Goal: Task Accomplishment & Management: Manage account settings

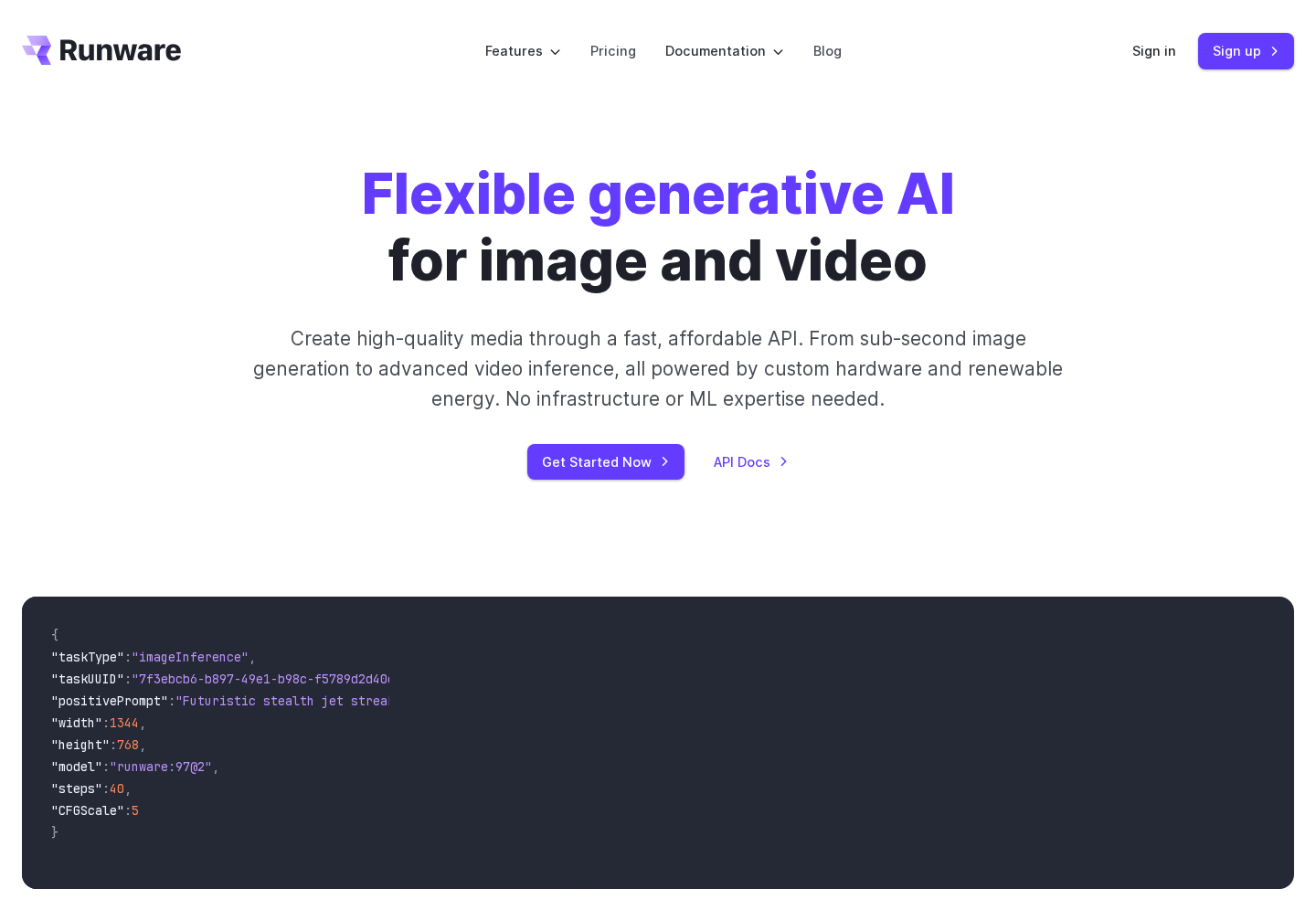
click at [1185, 57] on div "Sign in Sign up" at bounding box center [1213, 51] width 162 height 36
click at [1159, 47] on link "Sign in" at bounding box center [1153, 51] width 44 height 21
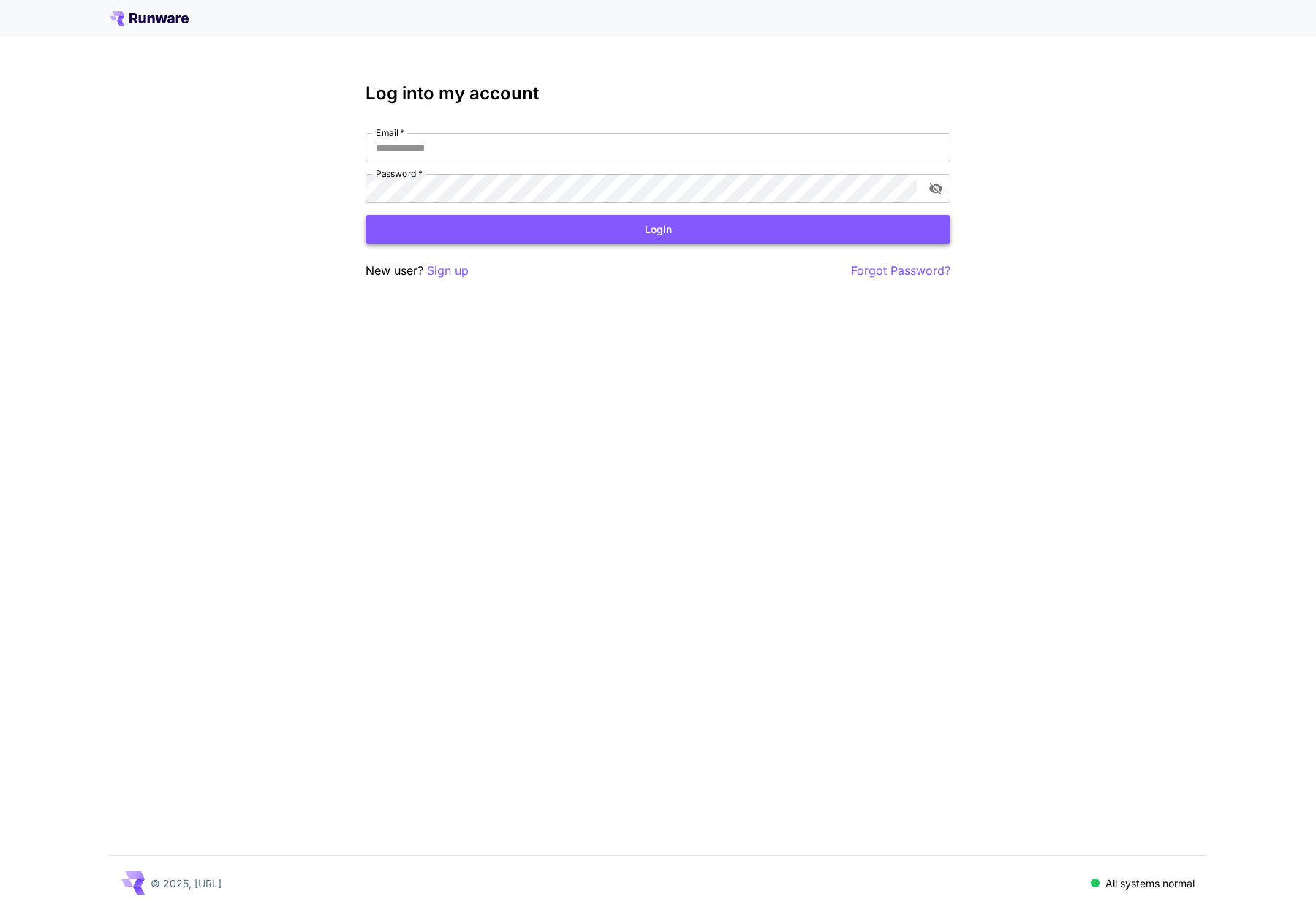
type input "**********"
click at [511, 230] on button "Login" at bounding box center [657, 230] width 585 height 30
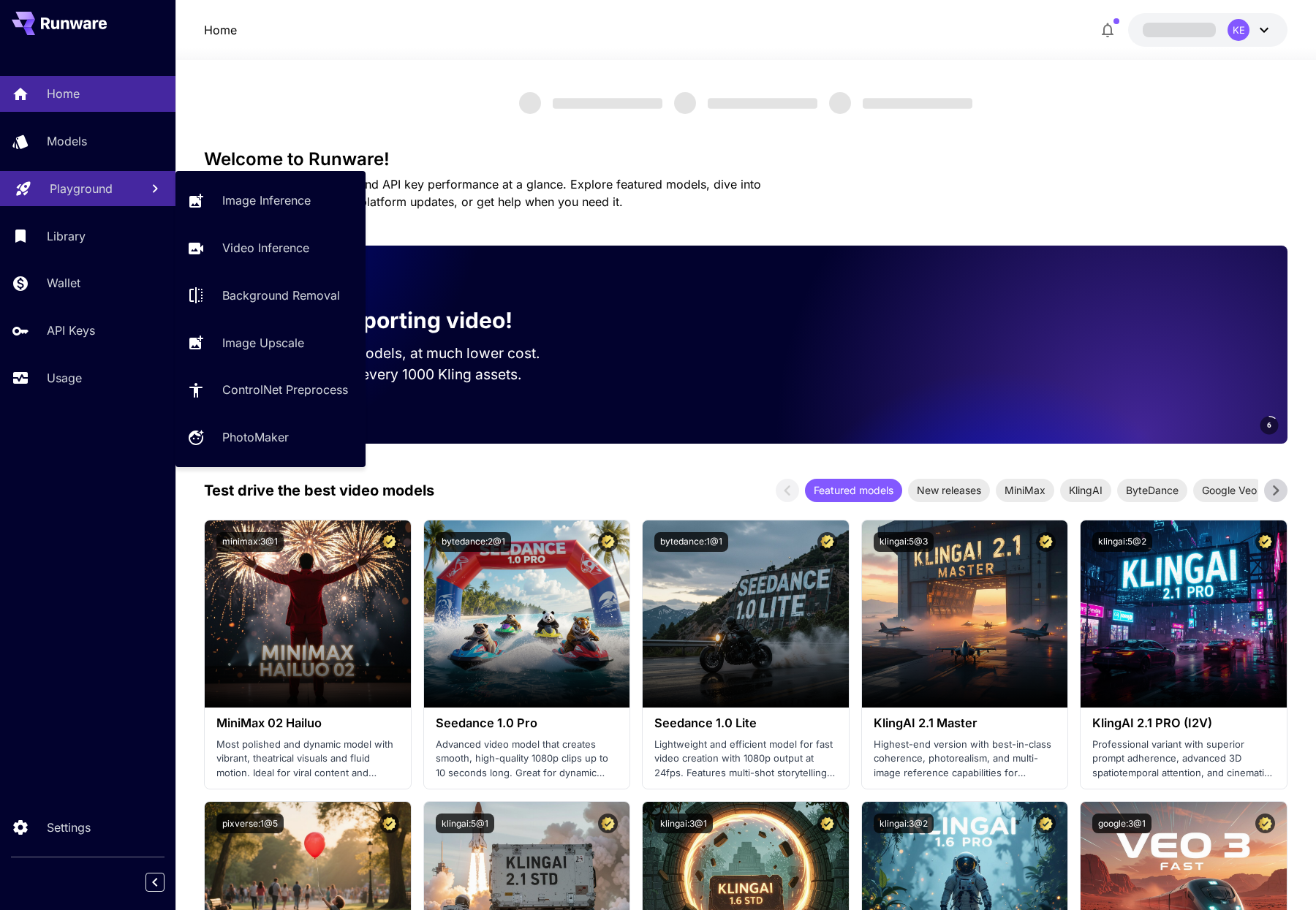
click at [51, 183] on p "Playground" at bounding box center [81, 188] width 63 height 18
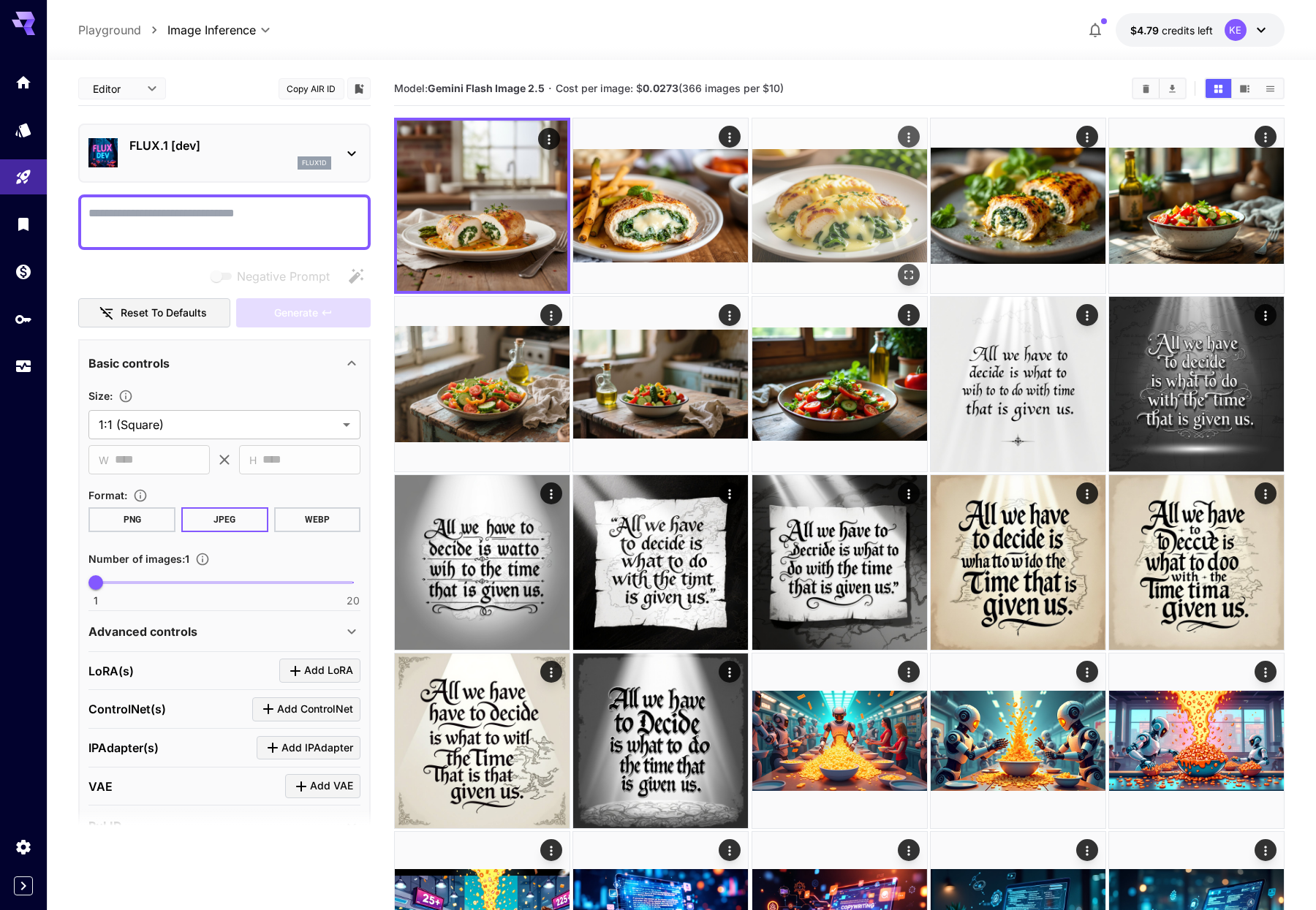
click at [896, 261] on img at bounding box center [839, 206] width 174 height 174
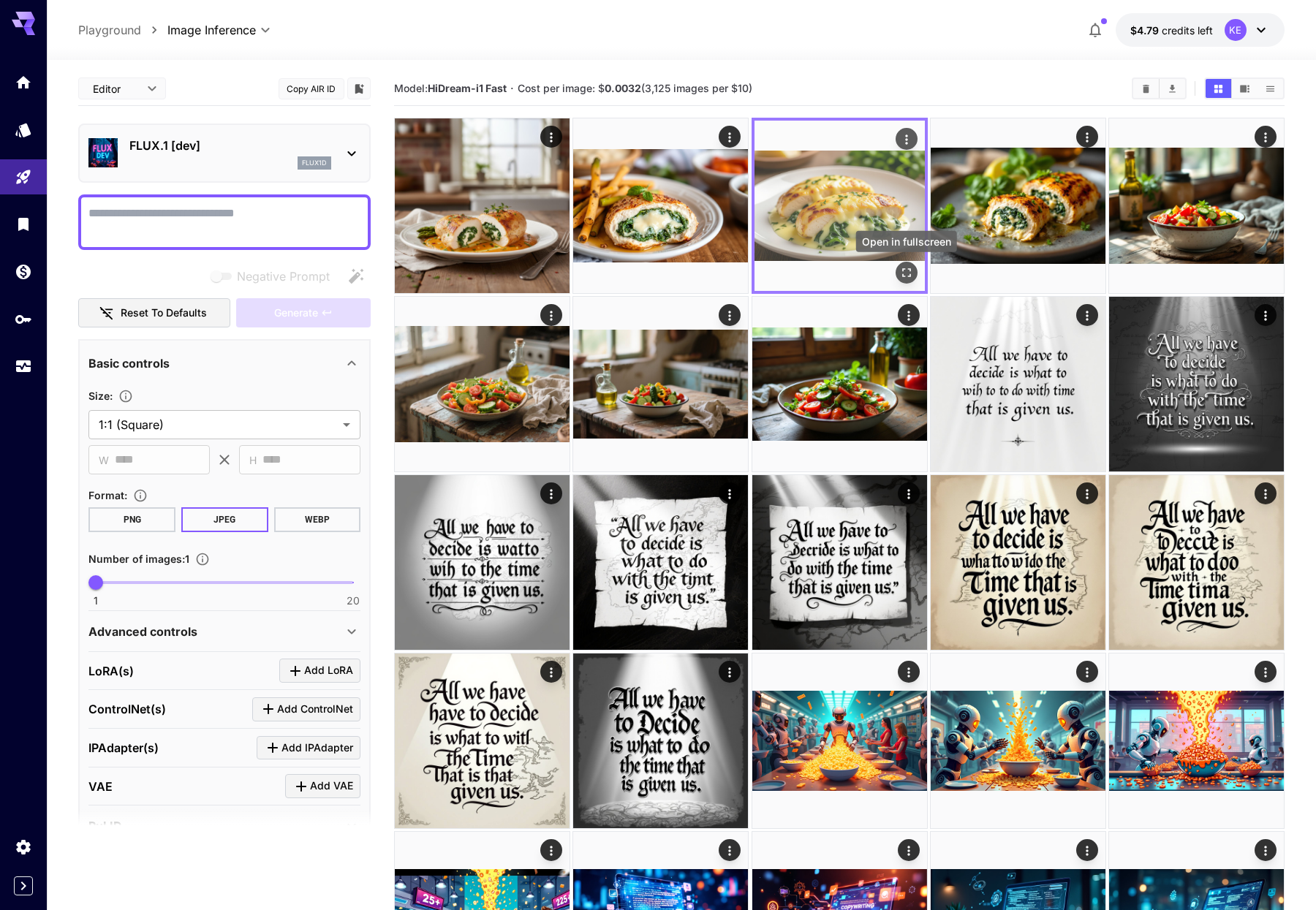
click at [899, 267] on icon "Open in fullscreen" at bounding box center [906, 272] width 15 height 15
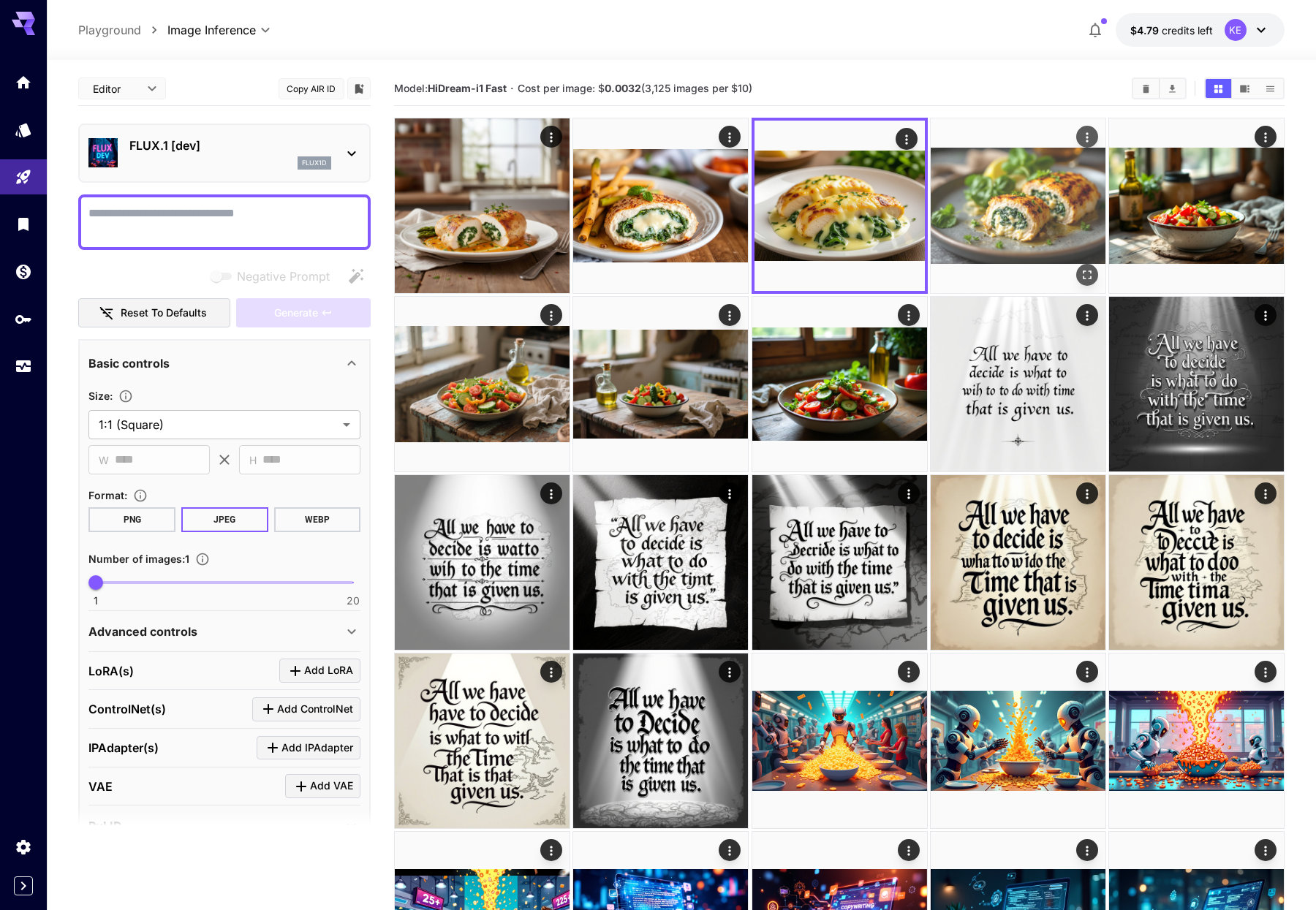
click at [1082, 262] on img at bounding box center [1018, 206] width 174 height 174
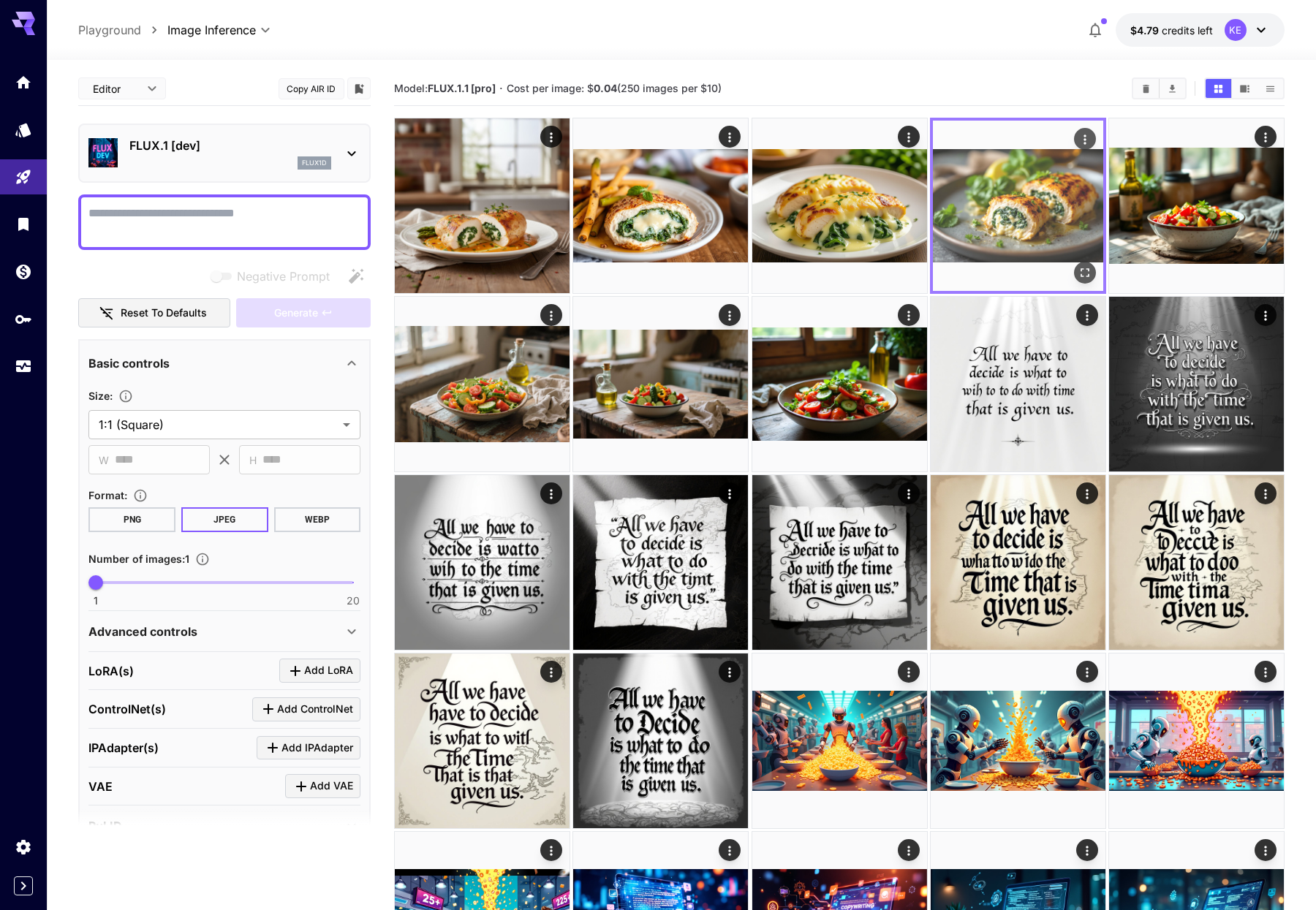
click at [1012, 207] on img at bounding box center [1018, 206] width 171 height 170
click at [1082, 271] on icon "Open in fullscreen" at bounding box center [1085, 272] width 15 height 15
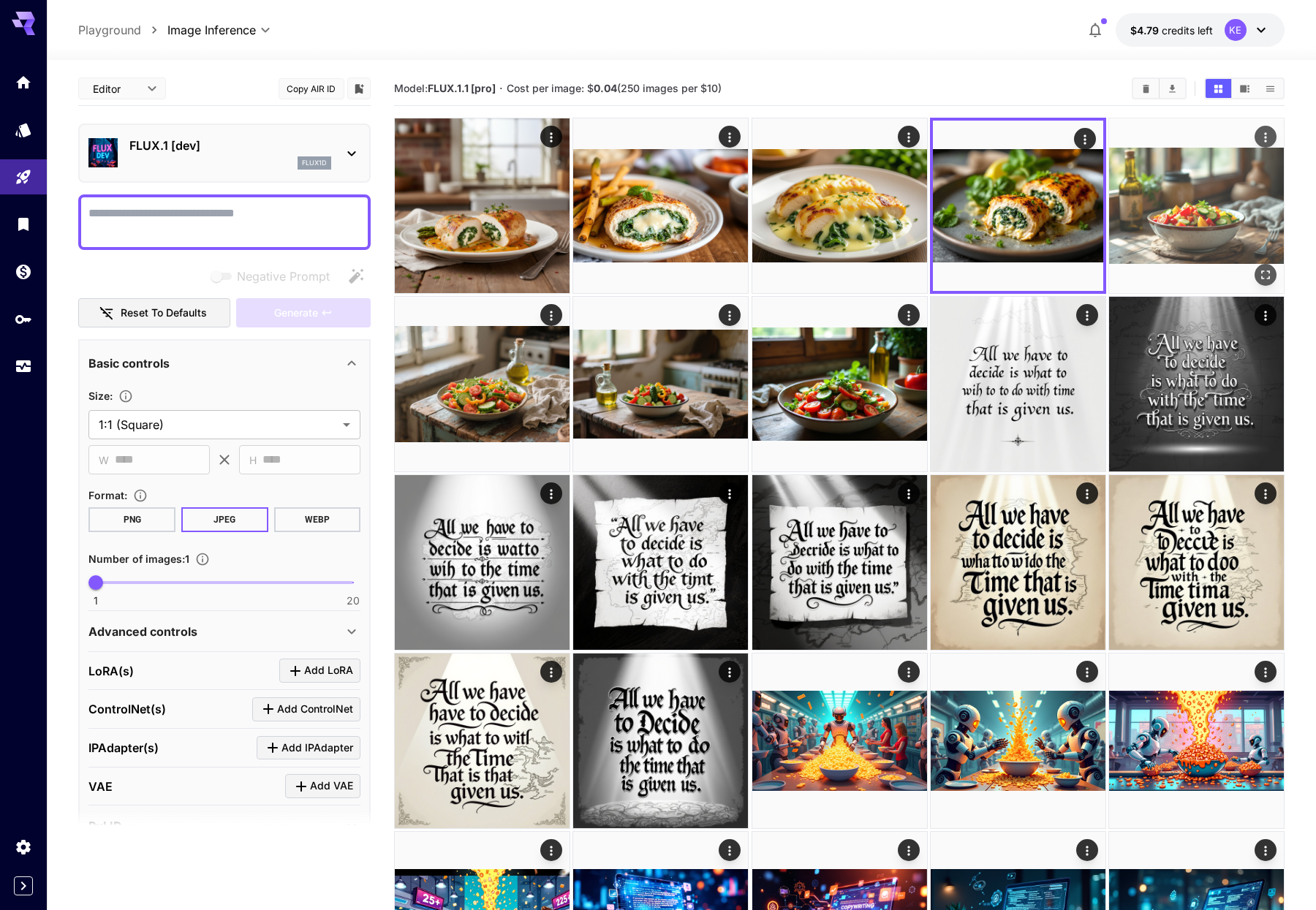
click at [1221, 234] on img at bounding box center [1196, 206] width 174 height 174
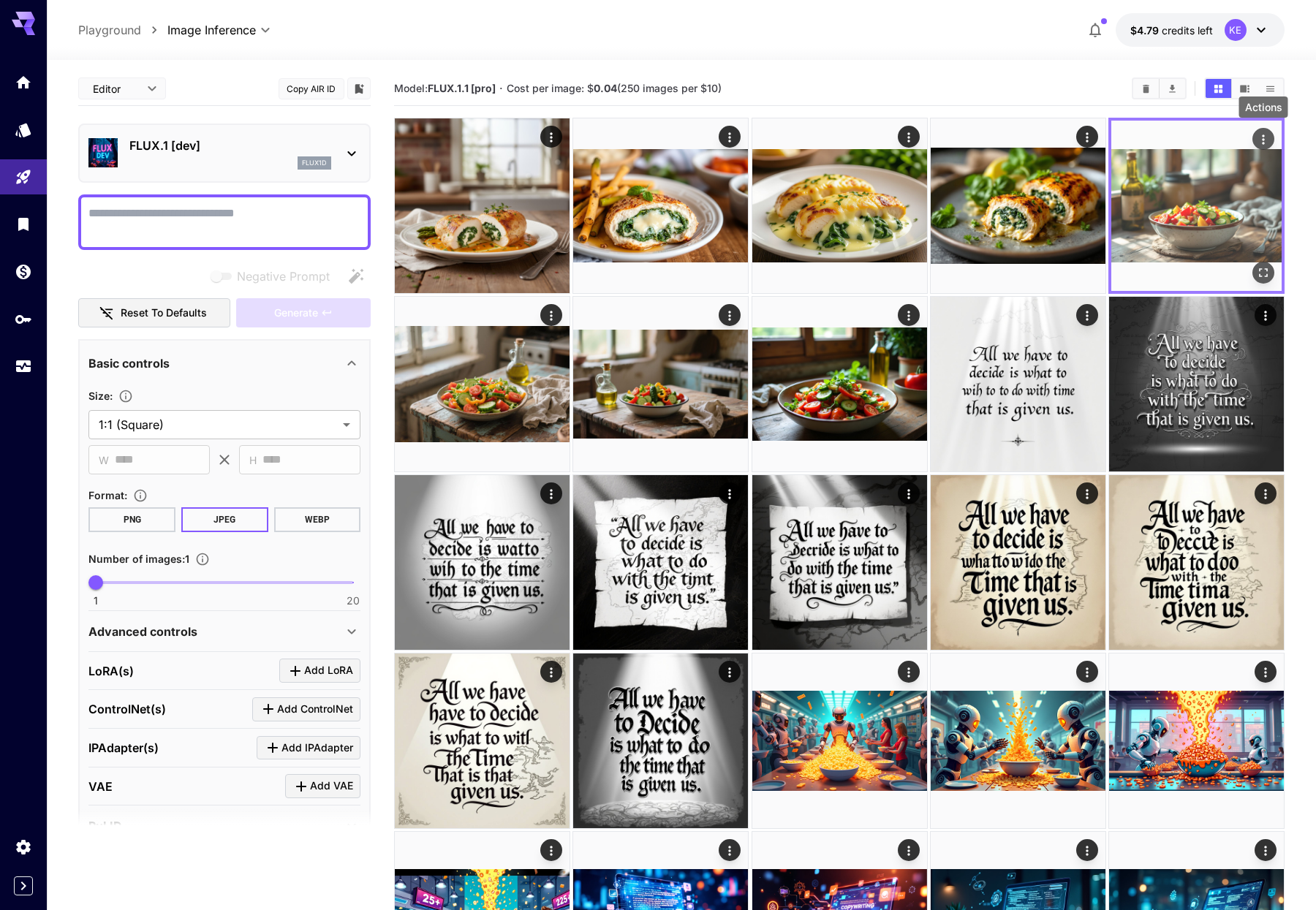
click at [1266, 136] on icon "Actions" at bounding box center [1263, 139] width 15 height 15
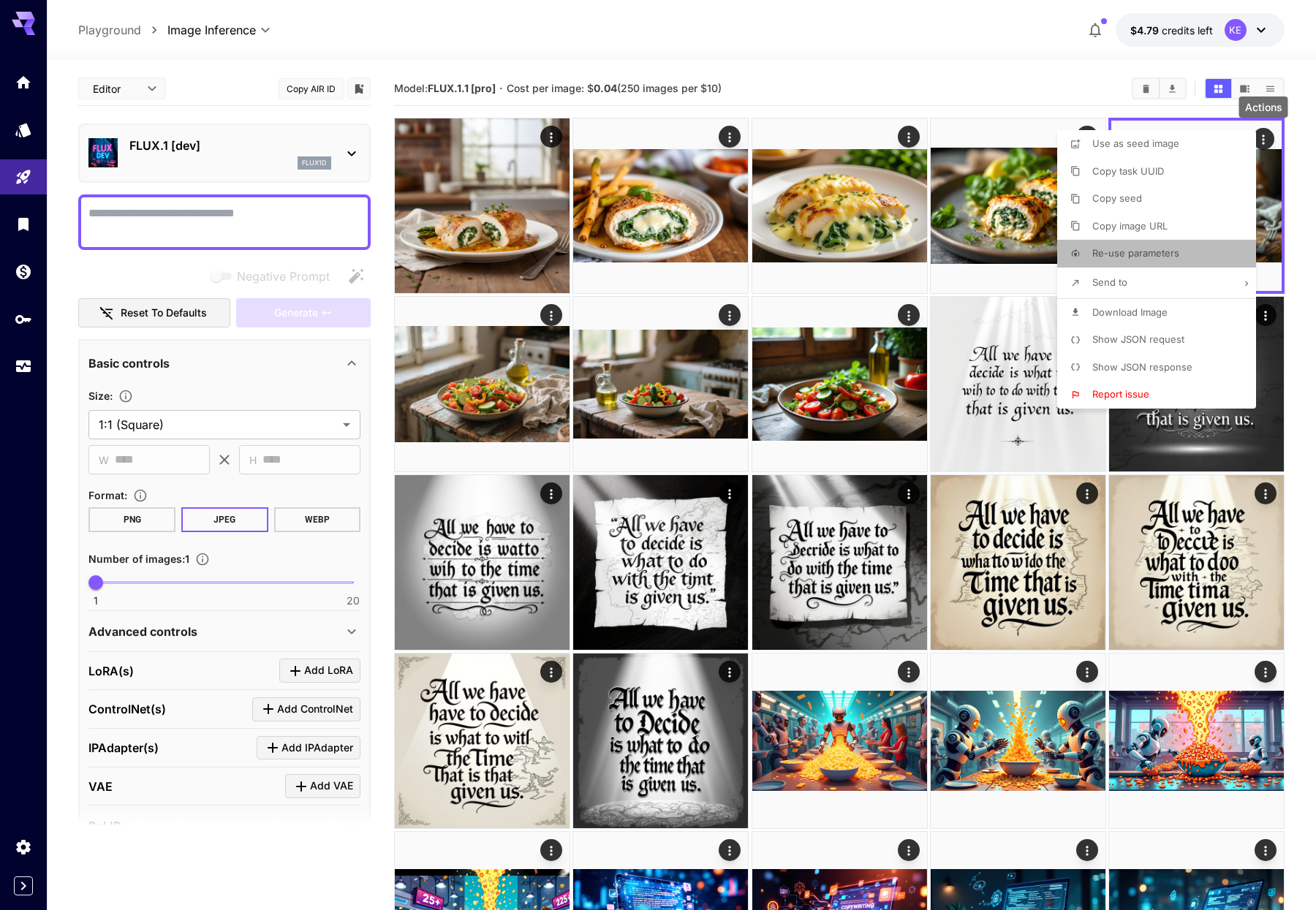
click at [1143, 250] on span "Re-use parameters" at bounding box center [1136, 252] width 87 height 12
type input "*********"
type textarea "**********"
type input "**********"
type input "****"
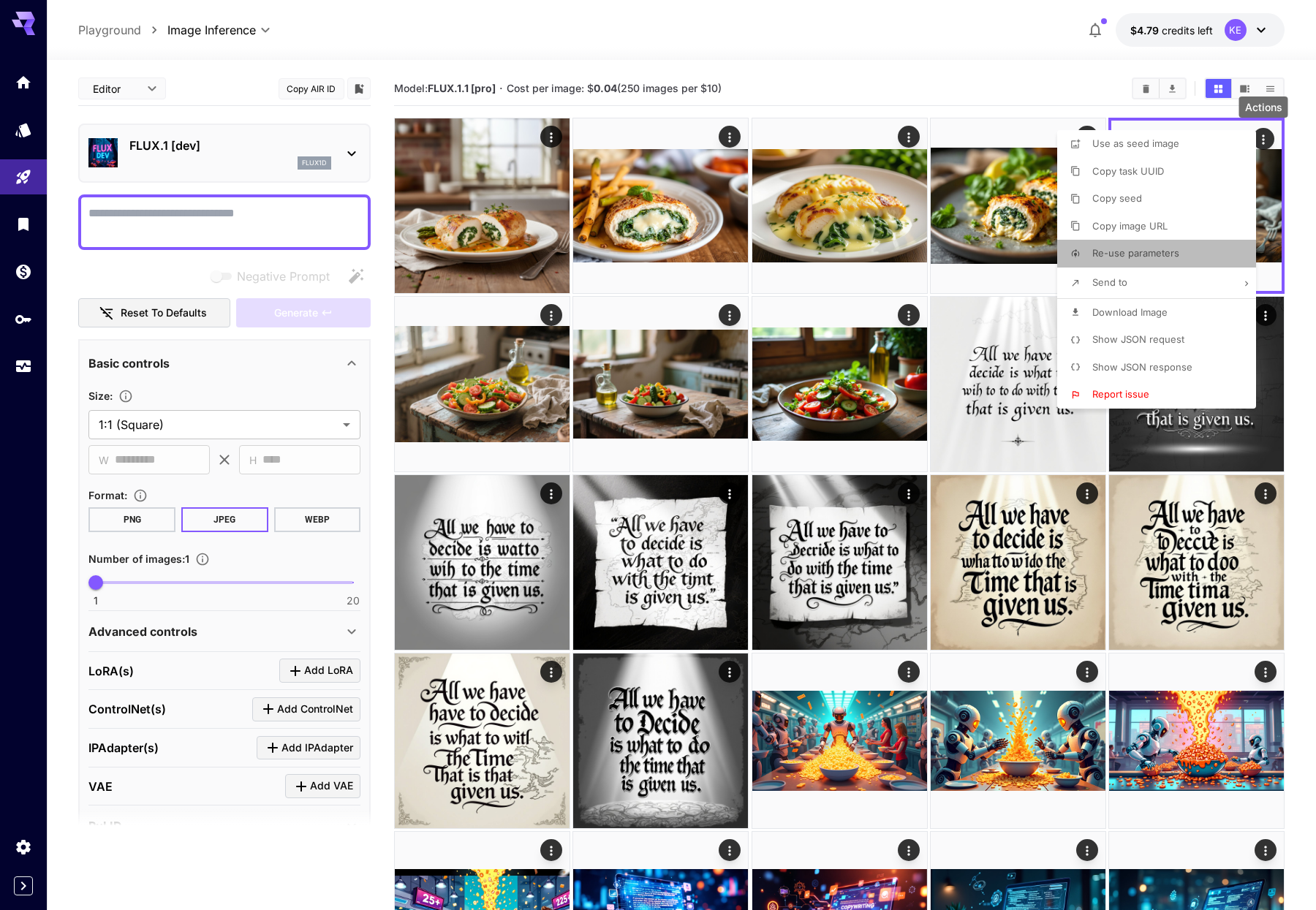
type input "***"
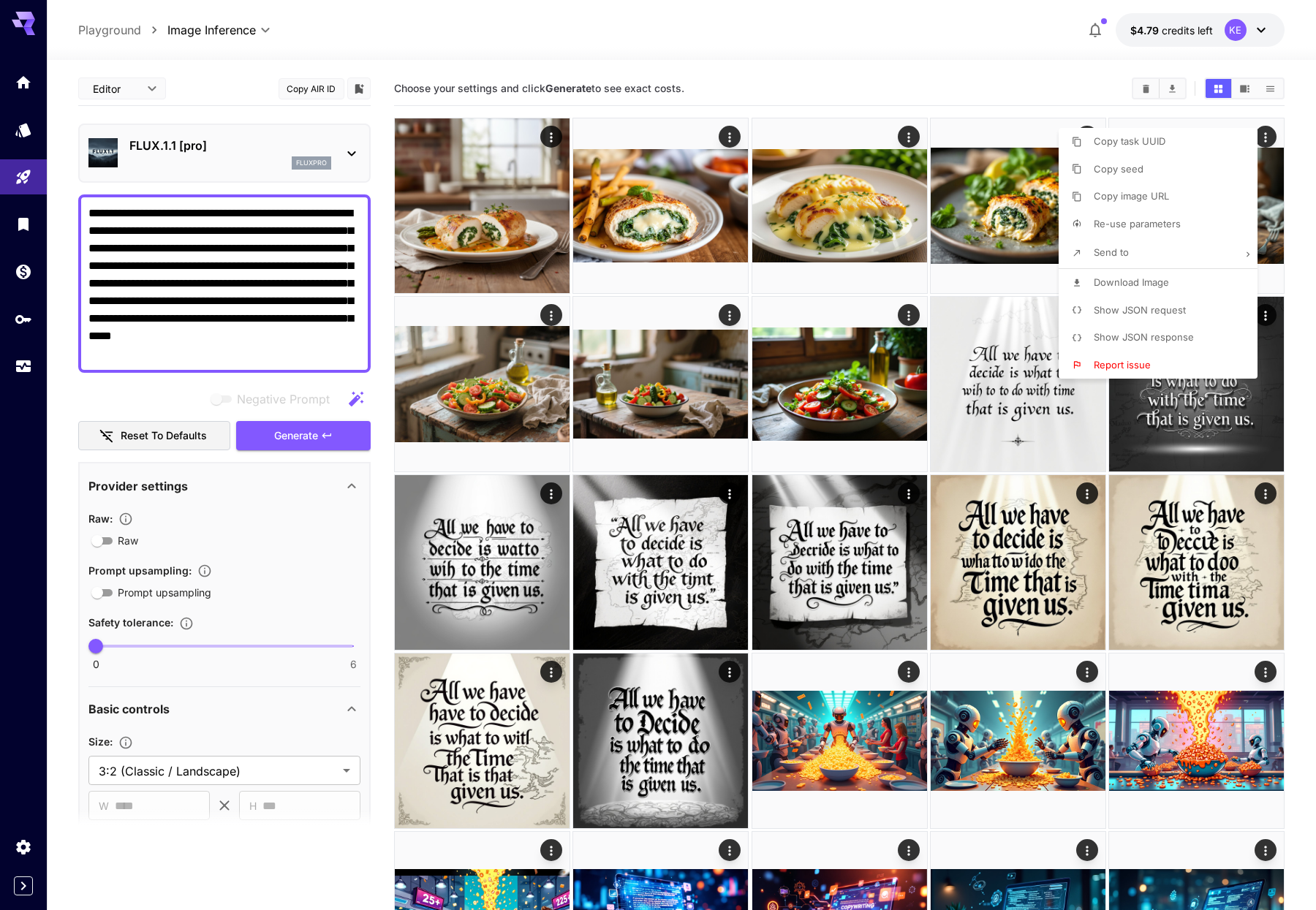
click at [1039, 51] on div at bounding box center [658, 455] width 1316 height 910
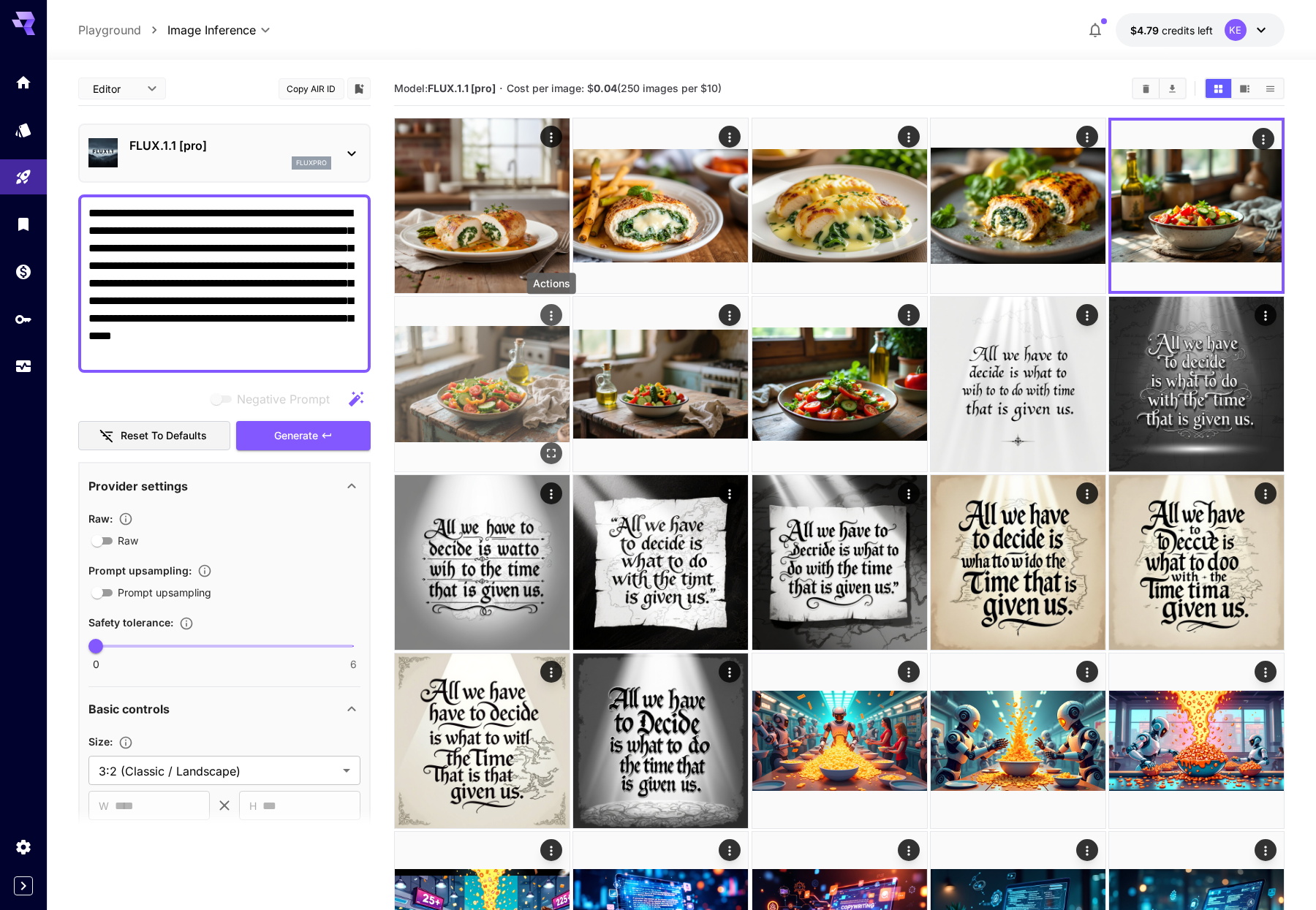
click at [549, 315] on icon "Actions" at bounding box center [551, 315] width 15 height 15
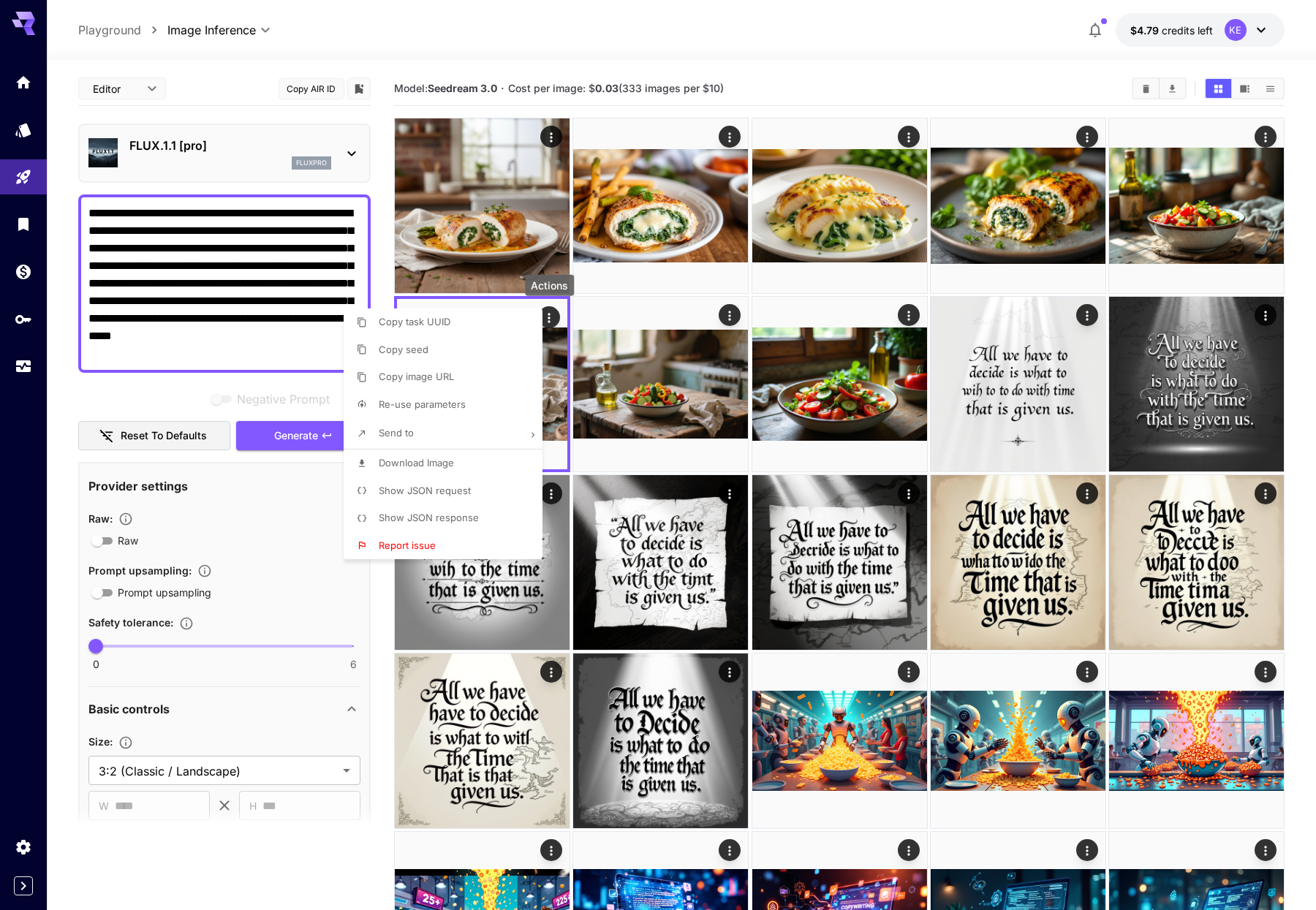
click at [422, 401] on span "Re-use parameters" at bounding box center [422, 404] width 87 height 12
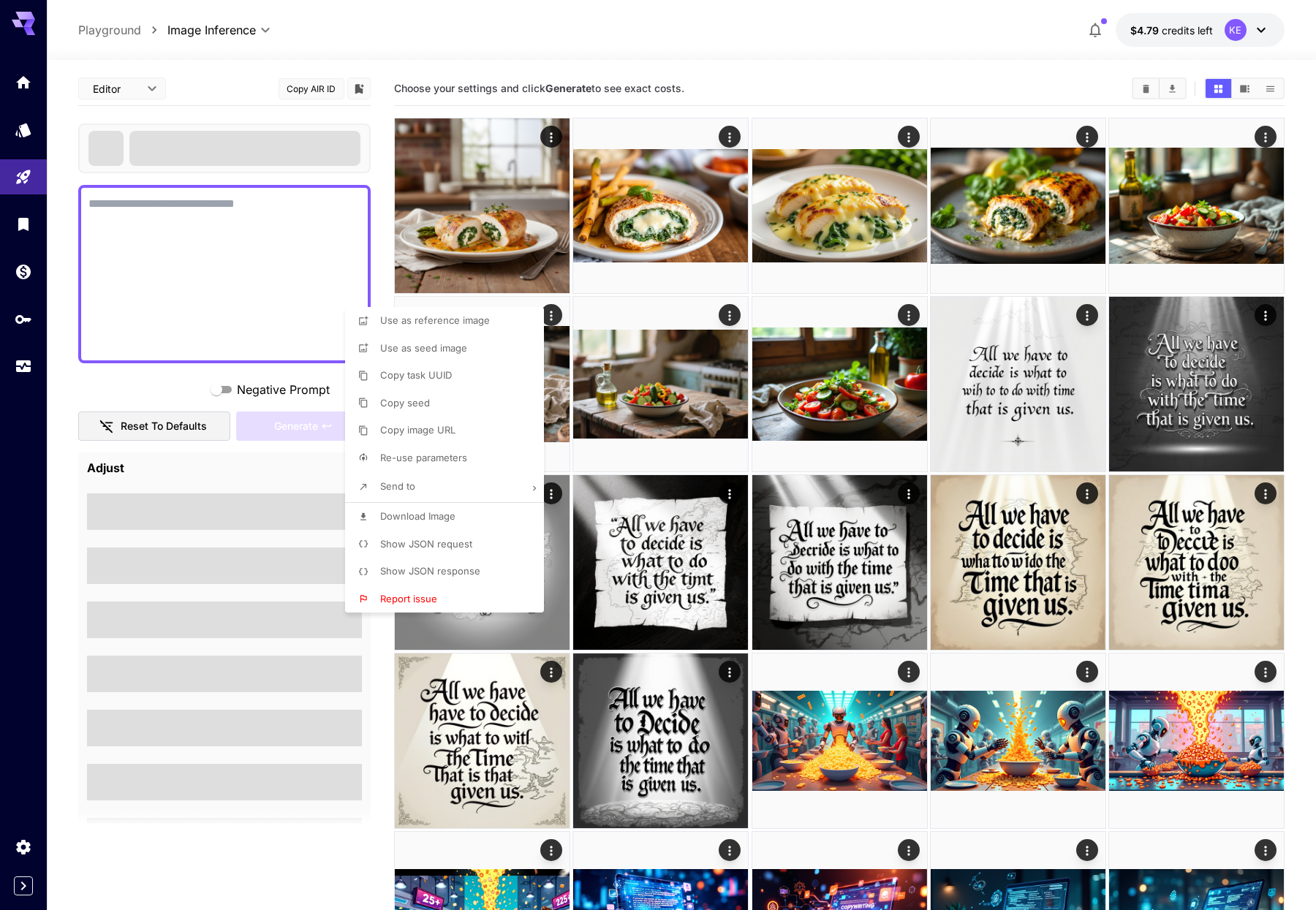
type textarea "**********"
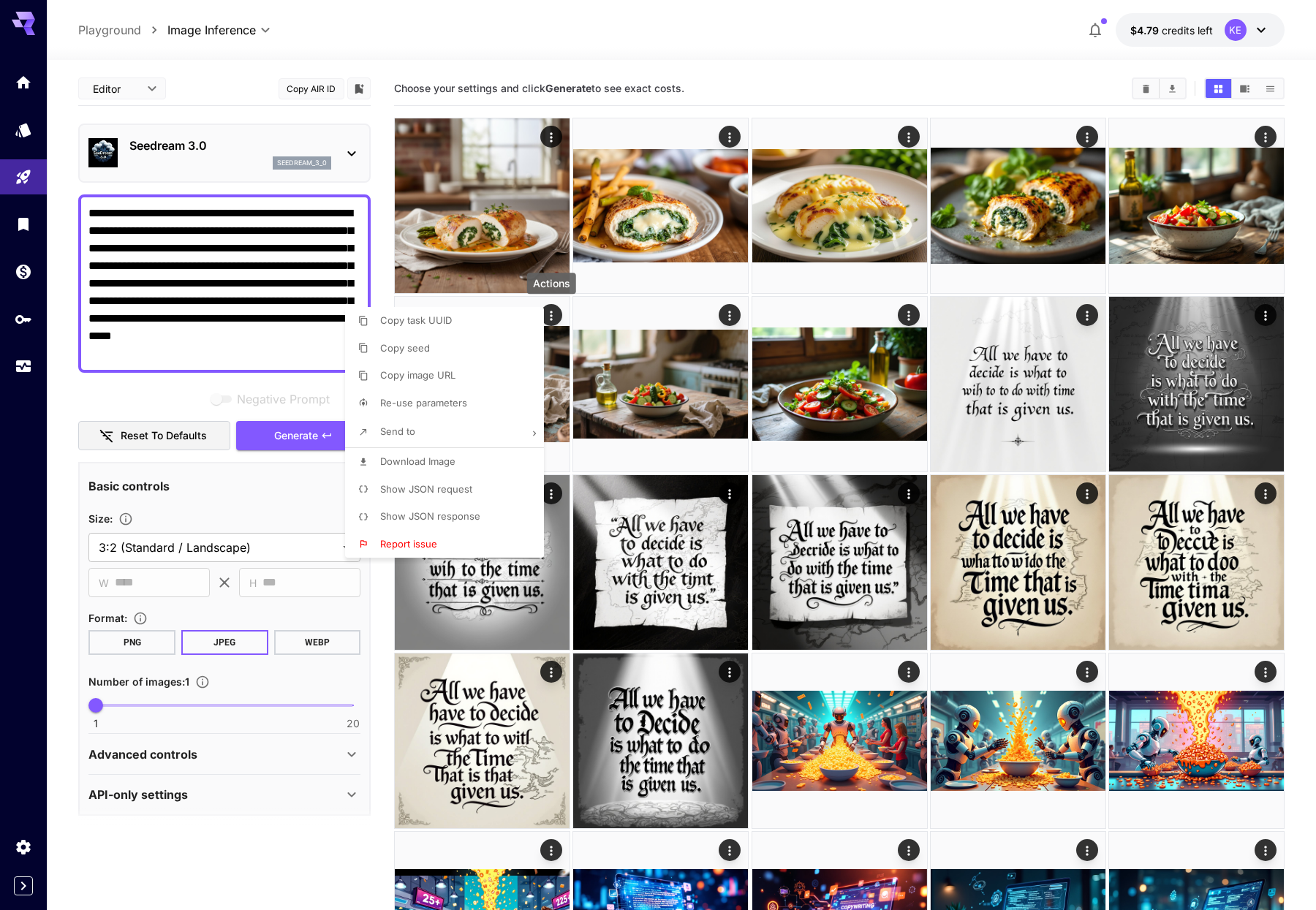
drag, startPoint x: 180, startPoint y: 234, endPoint x: 185, endPoint y: 145, distance: 89.1
click at [180, 234] on div at bounding box center [658, 455] width 1316 height 910
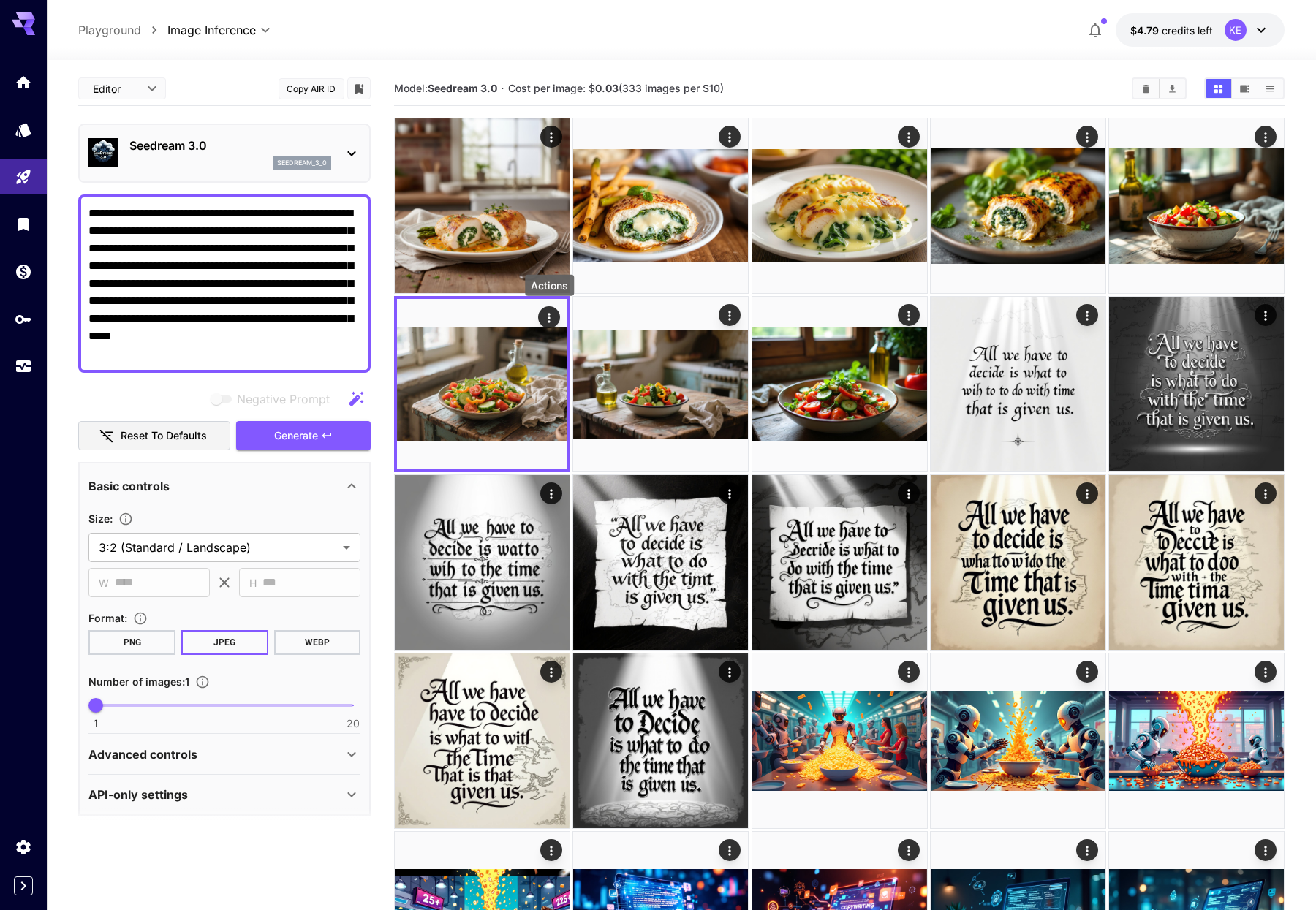
drag, startPoint x: 114, startPoint y: 139, endPoint x: 145, endPoint y: 213, distance: 80.2
click at [114, 139] on span "JSON" at bounding box center [121, 145] width 65 height 18
type input "****"
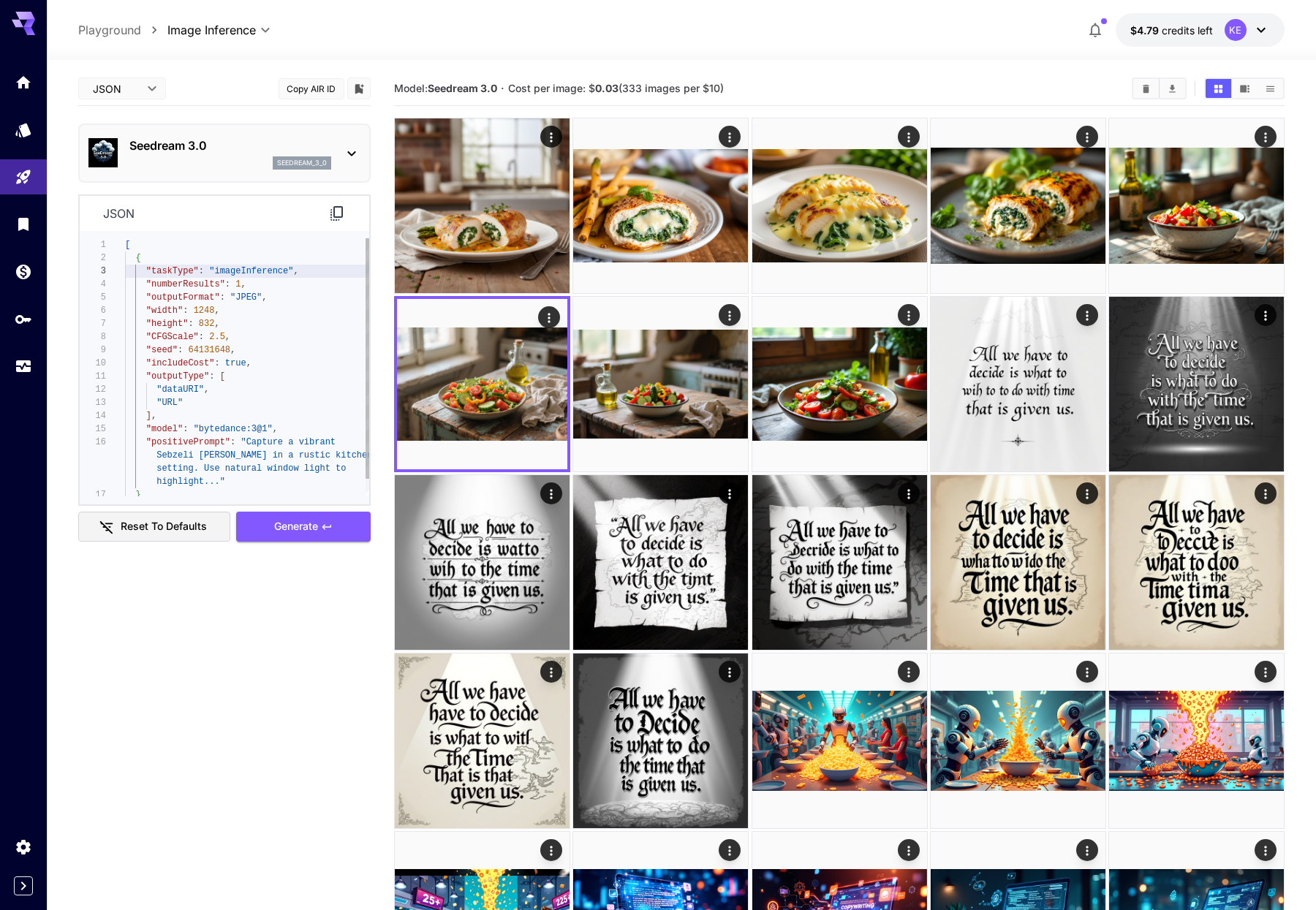
scroll to position [26, 0]
click at [169, 272] on div "[ { "taskType" : "imageInference" , "numberResults" : 1 , "outputFormat" : "JPE…" at bounding box center [248, 376] width 245 height 276
type textarea "**********"
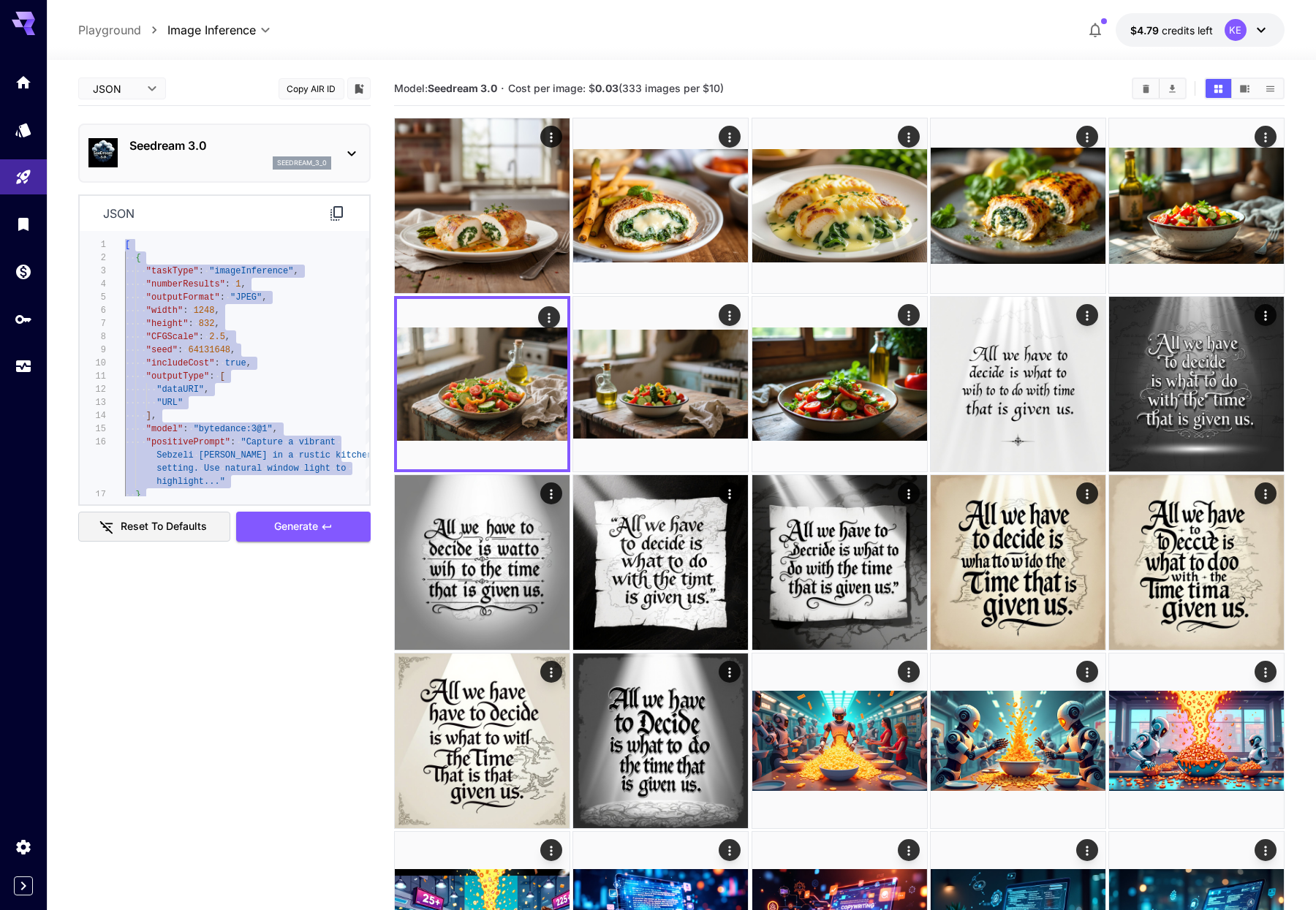
click at [336, 219] on icon at bounding box center [337, 213] width 18 height 18
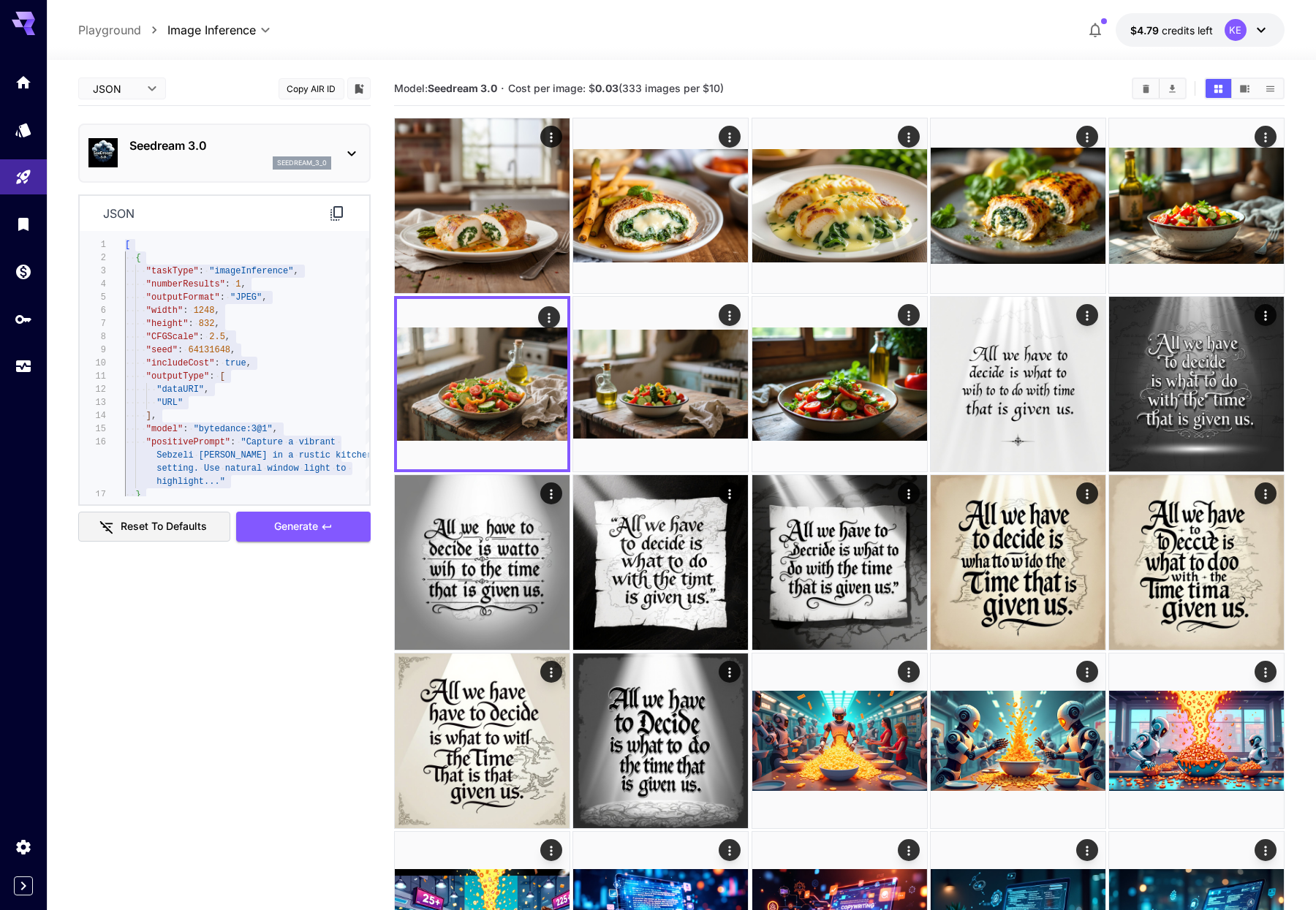
click at [1227, 27] on div "KE" at bounding box center [1236, 30] width 22 height 22
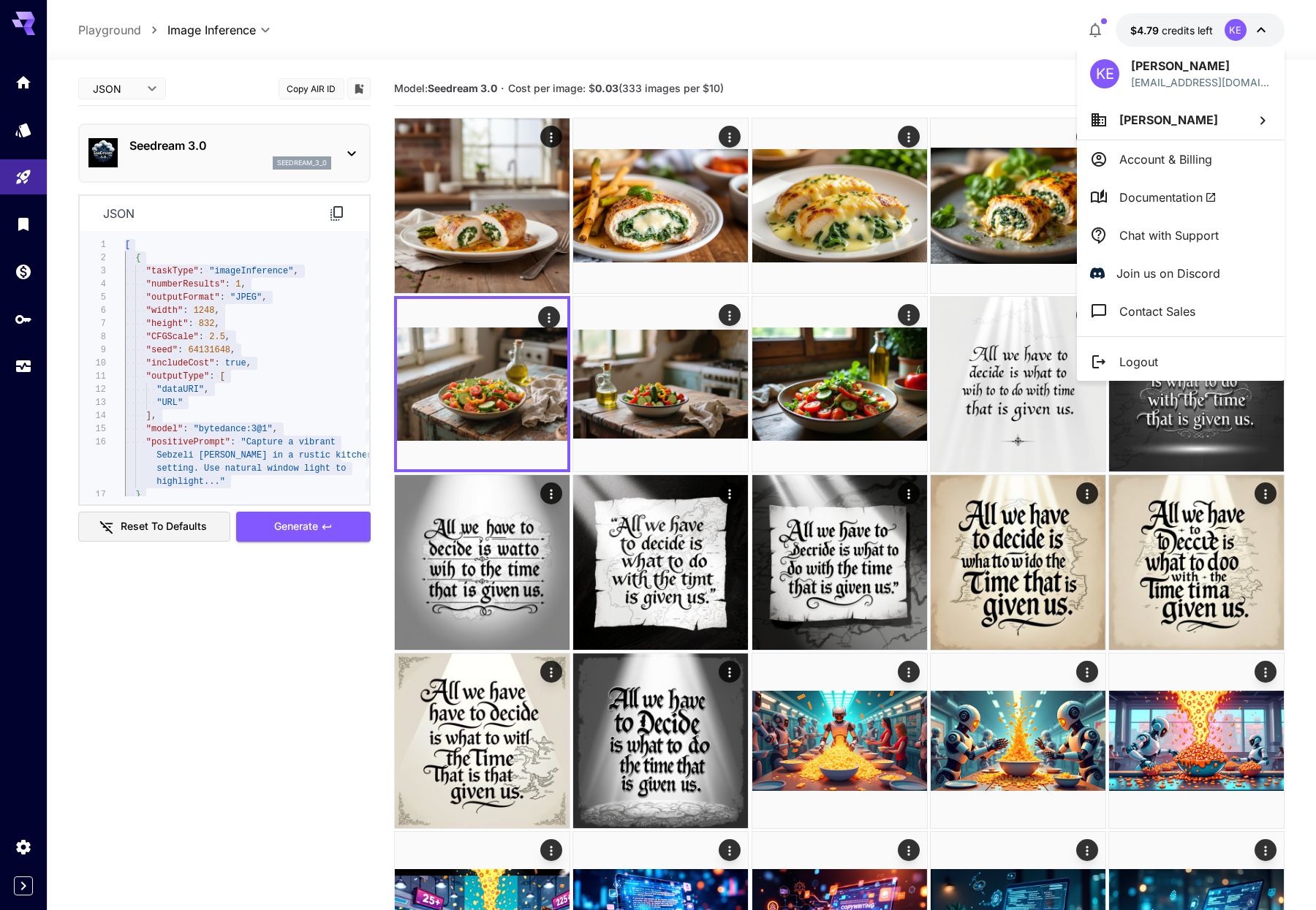
click at [1135, 154] on p "Account & Billing" at bounding box center [1165, 159] width 93 height 18
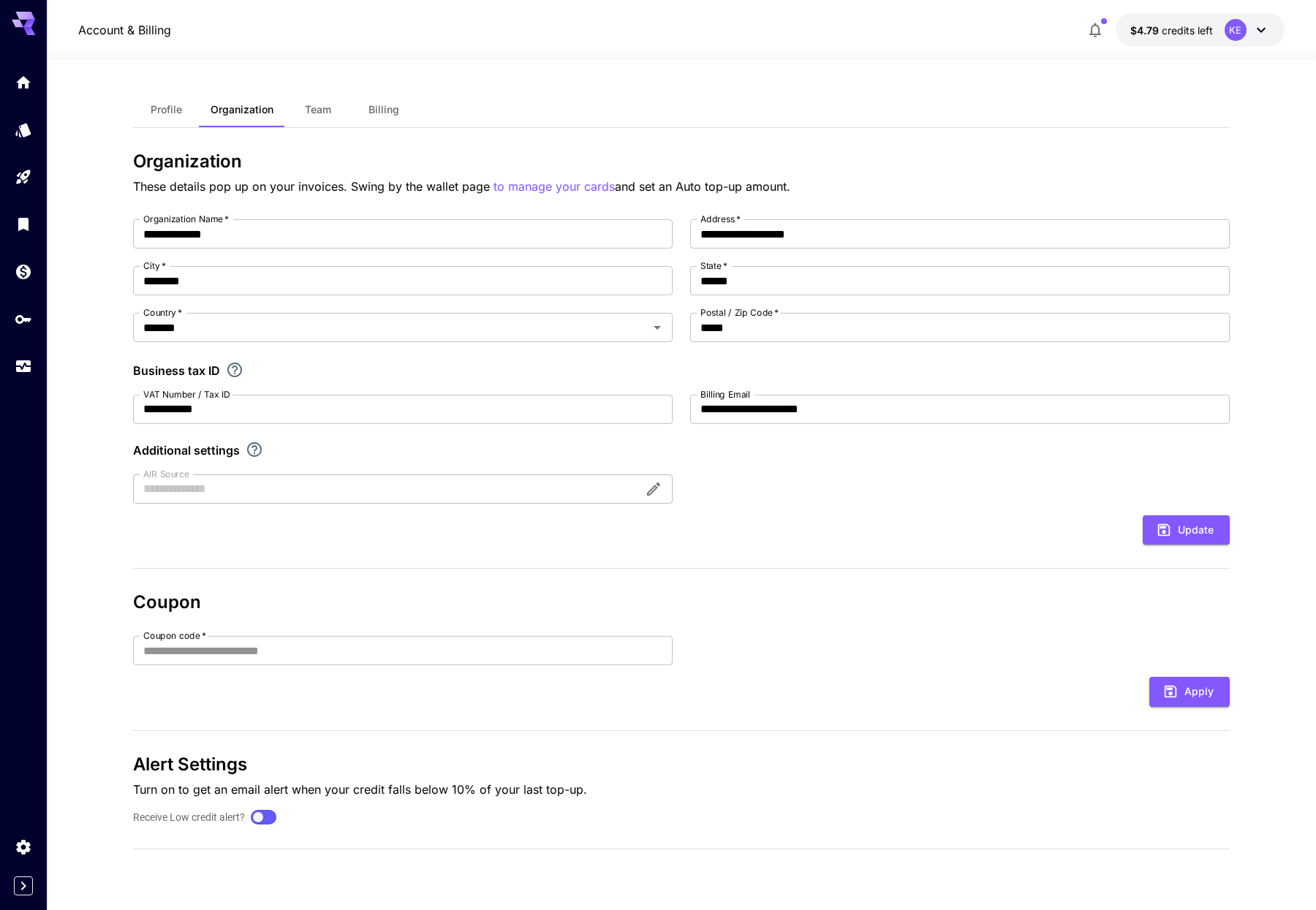
click at [385, 108] on span "Billing" at bounding box center [383, 109] width 30 height 13
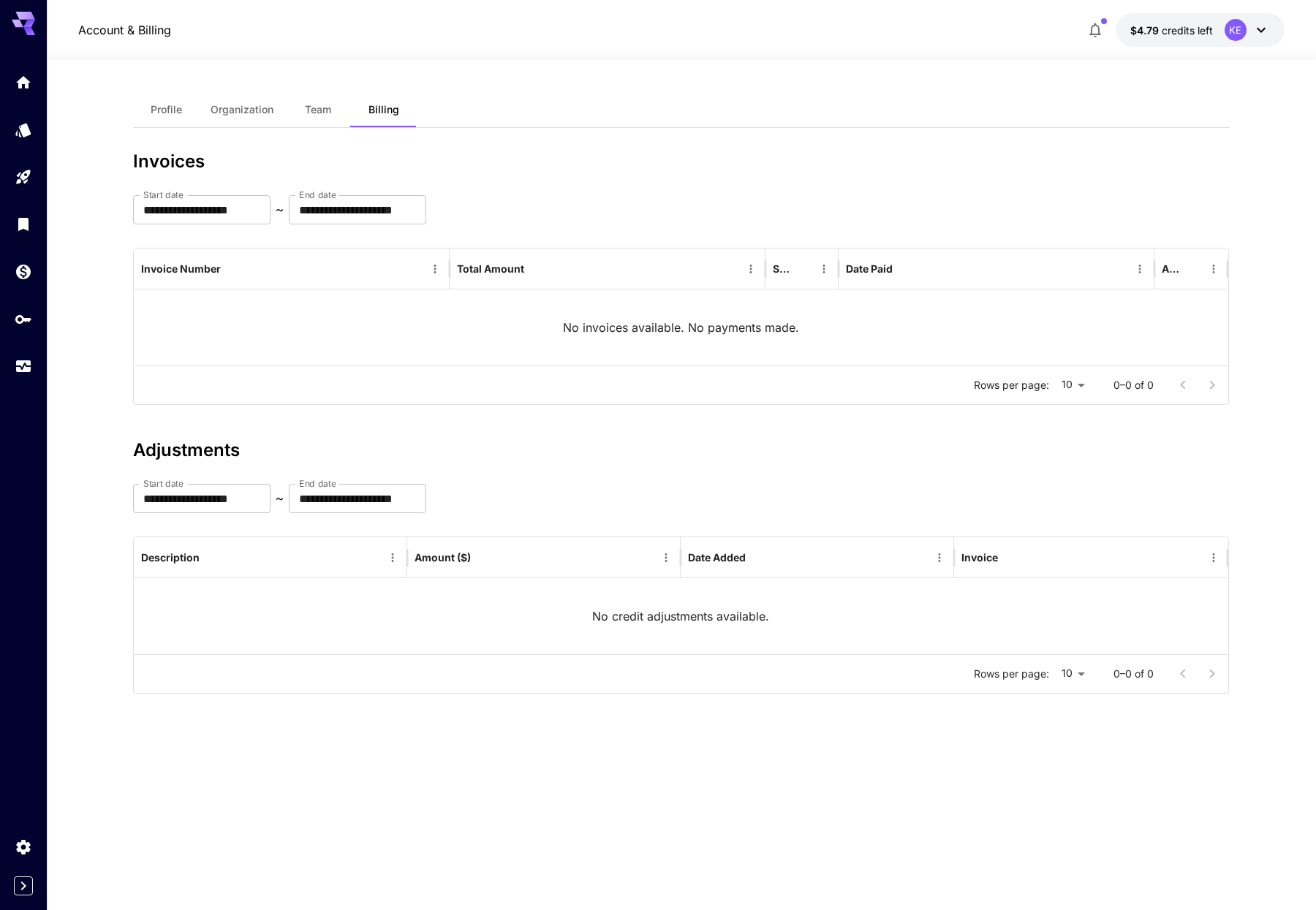
click at [159, 109] on span "Profile" at bounding box center [166, 109] width 31 height 13
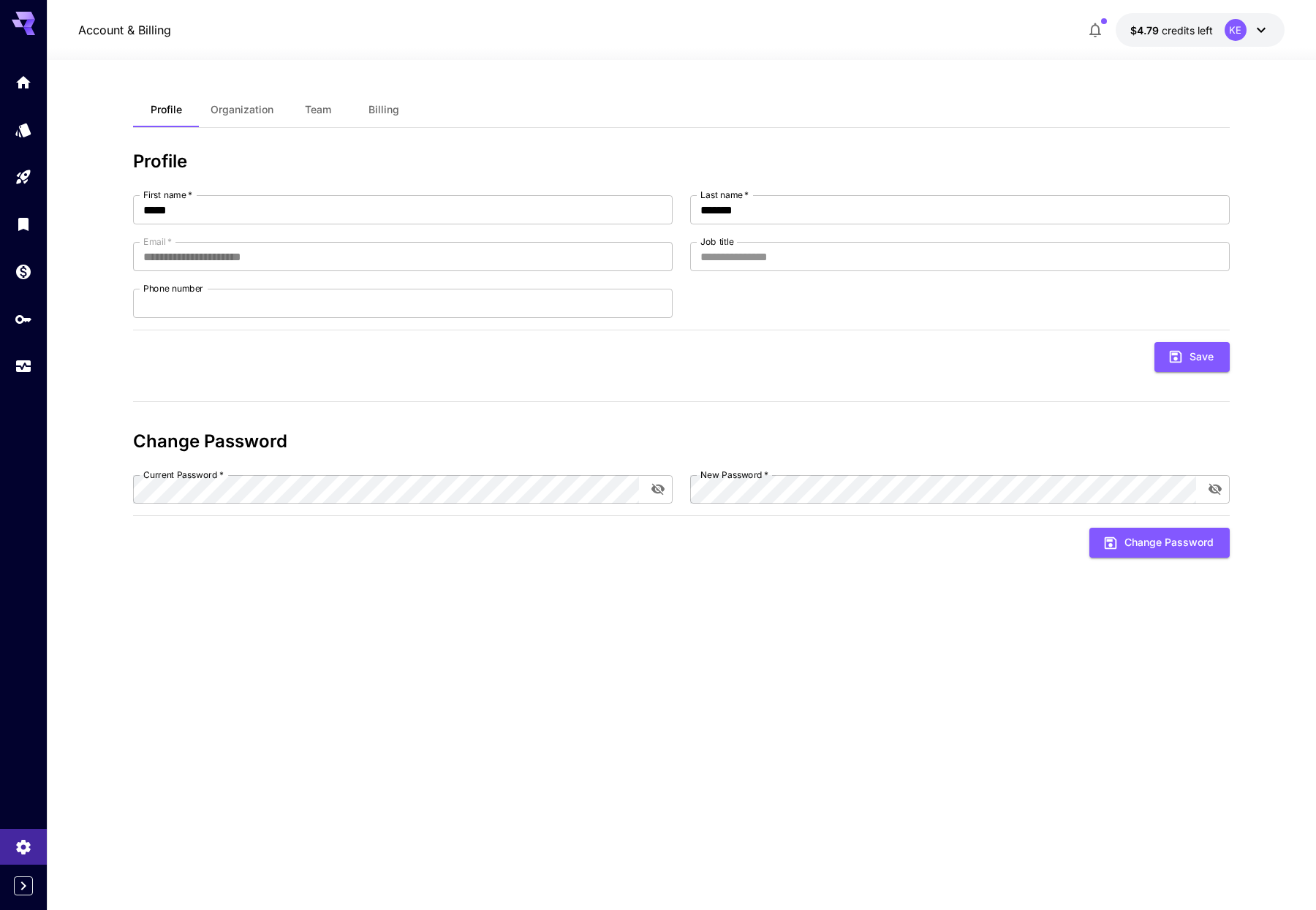
click at [245, 110] on span "Organization" at bounding box center [241, 109] width 63 height 13
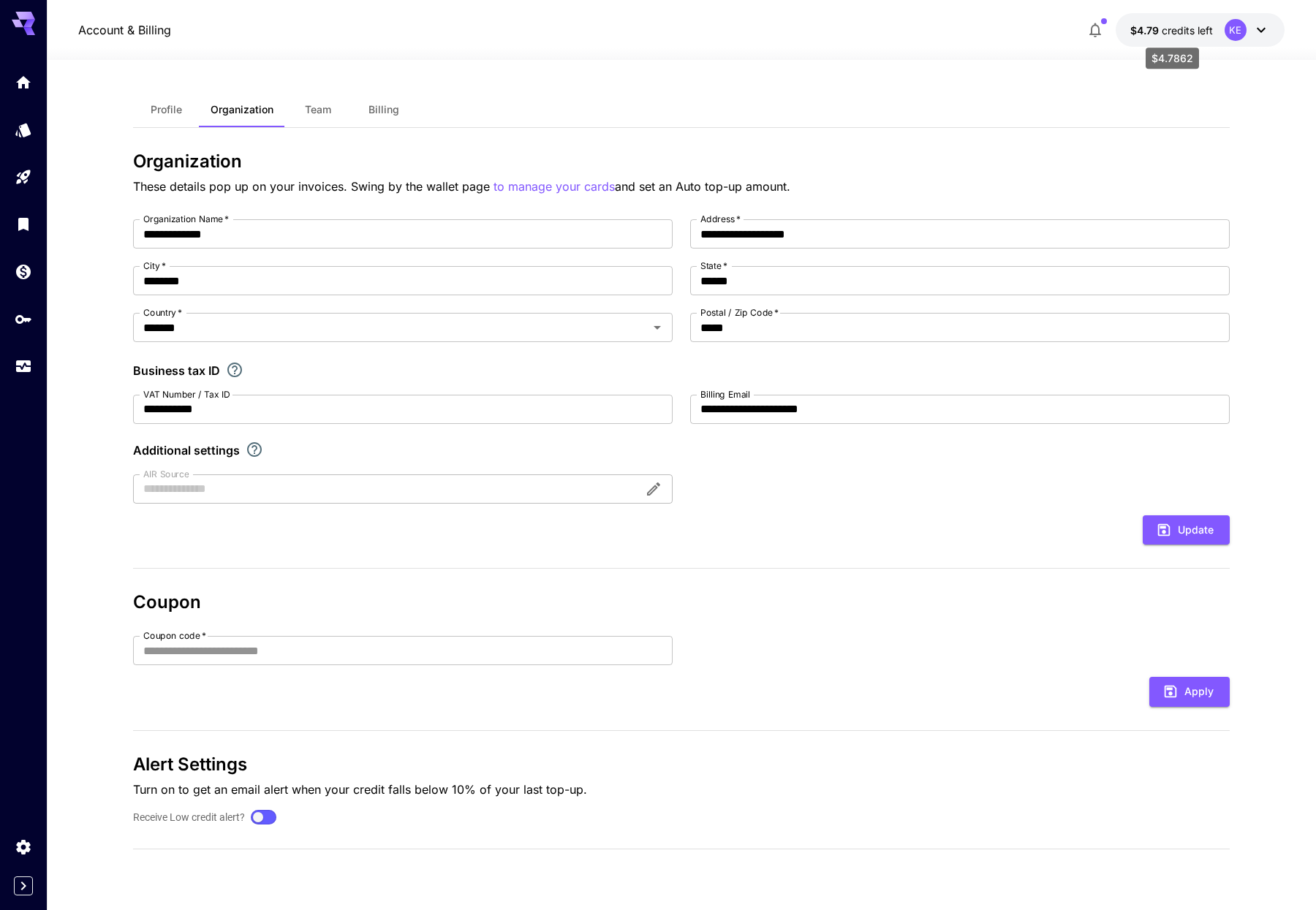
click at [1162, 24] on span "credits left" at bounding box center [1188, 30] width 51 height 12
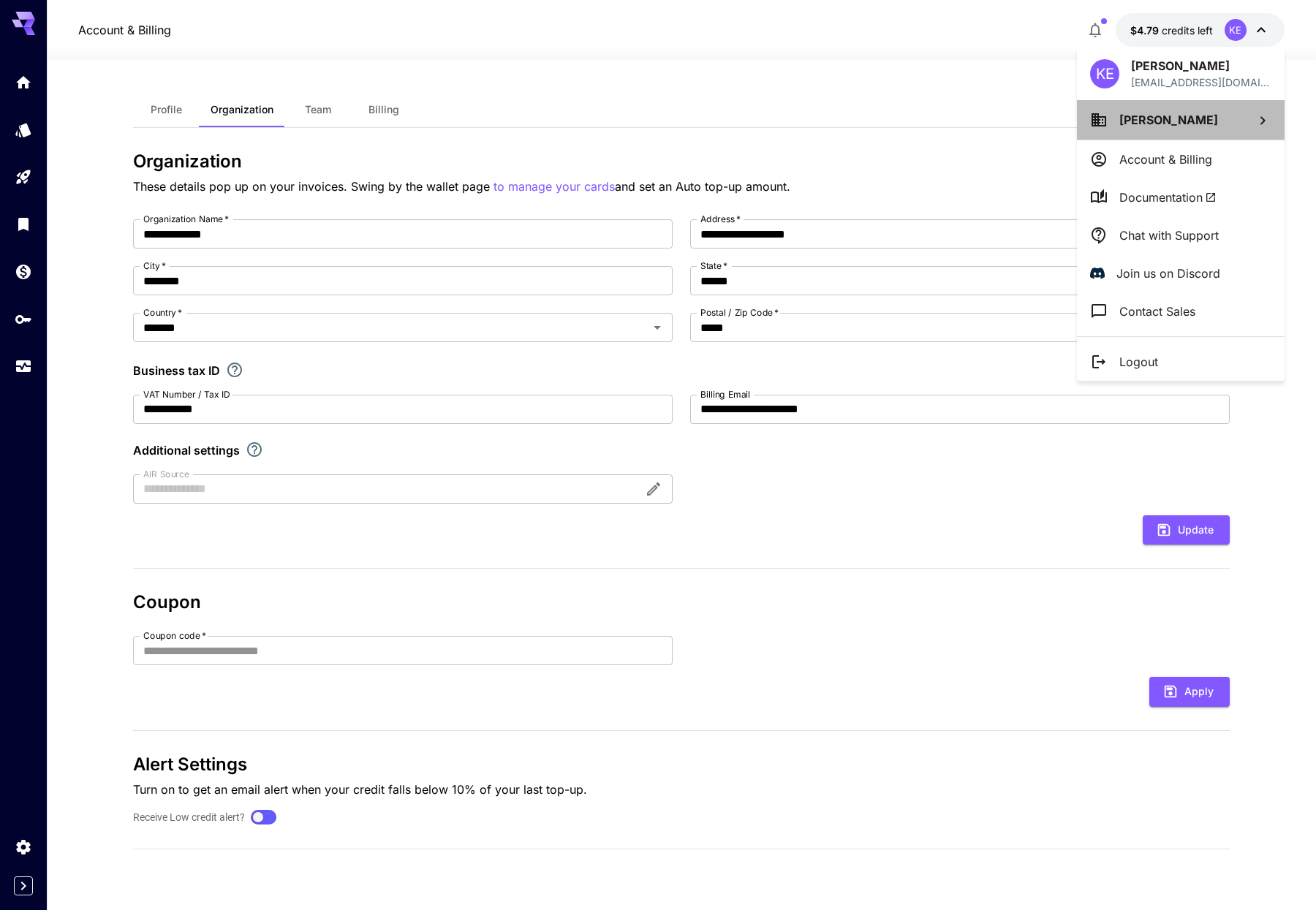
click at [1135, 109] on li "[PERSON_NAME]" at bounding box center [1181, 120] width 208 height 40
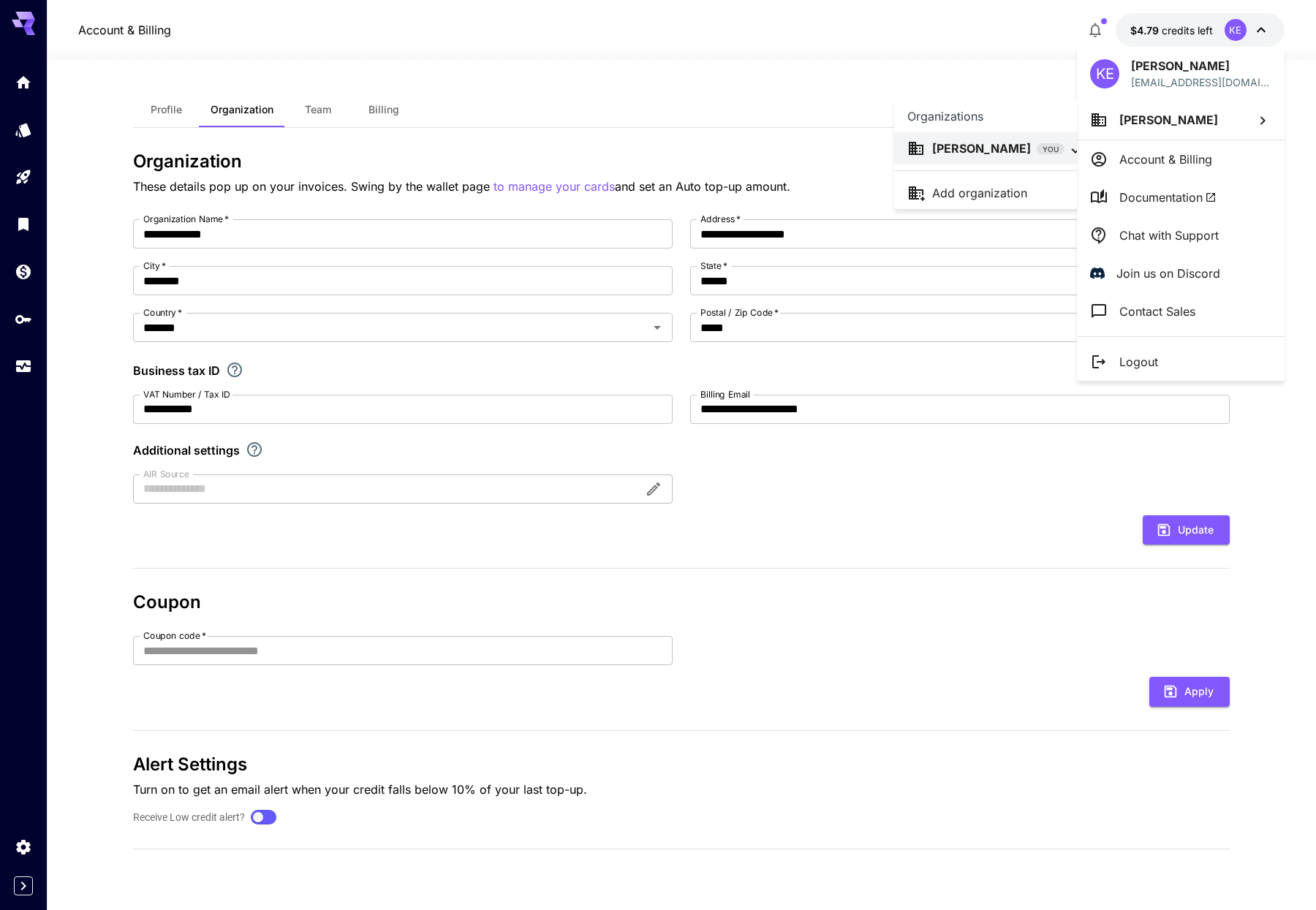
click at [951, 151] on p "[PERSON_NAME]" at bounding box center [981, 148] width 99 height 18
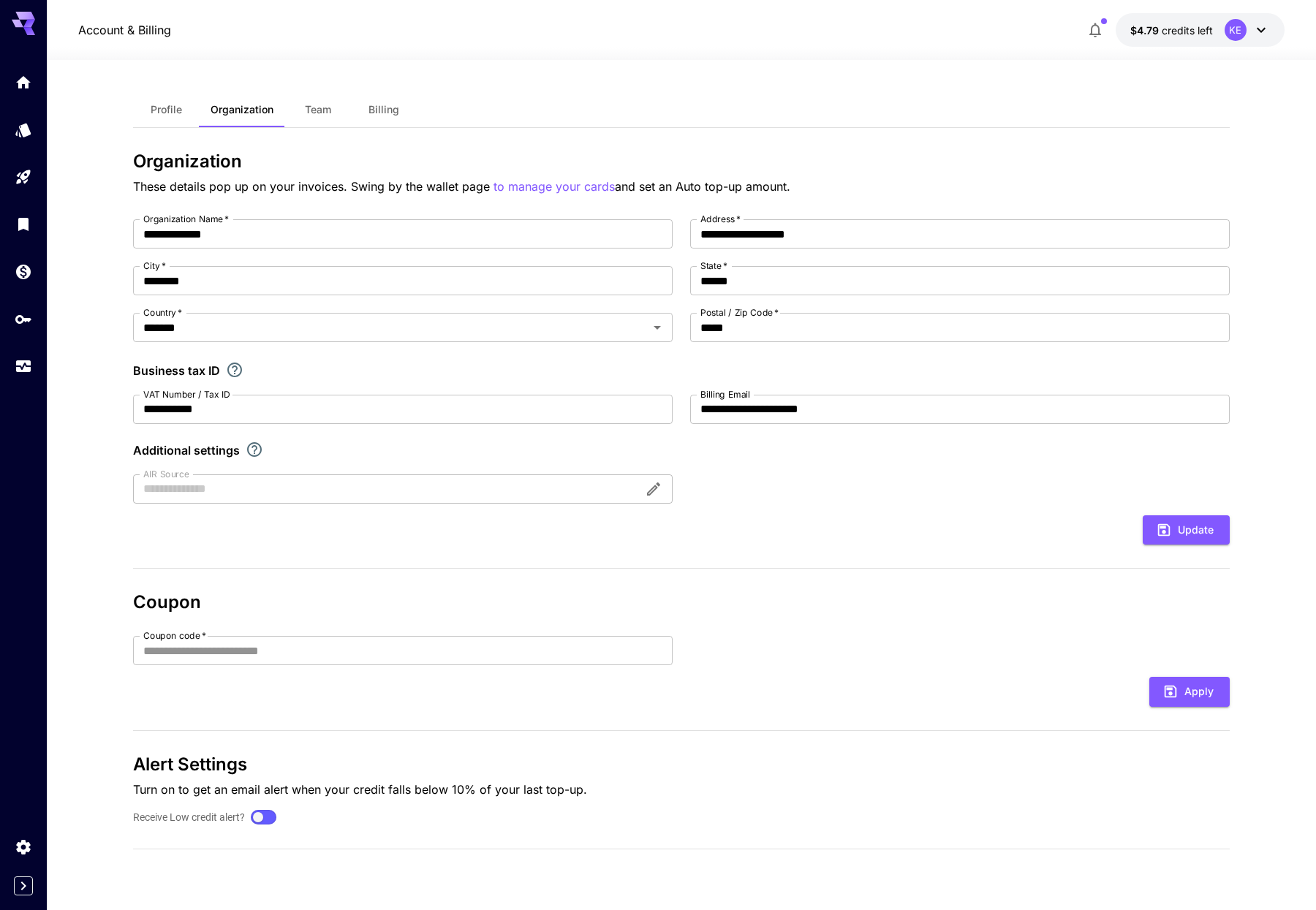
click at [1244, 29] on div "KE" at bounding box center [1236, 30] width 22 height 22
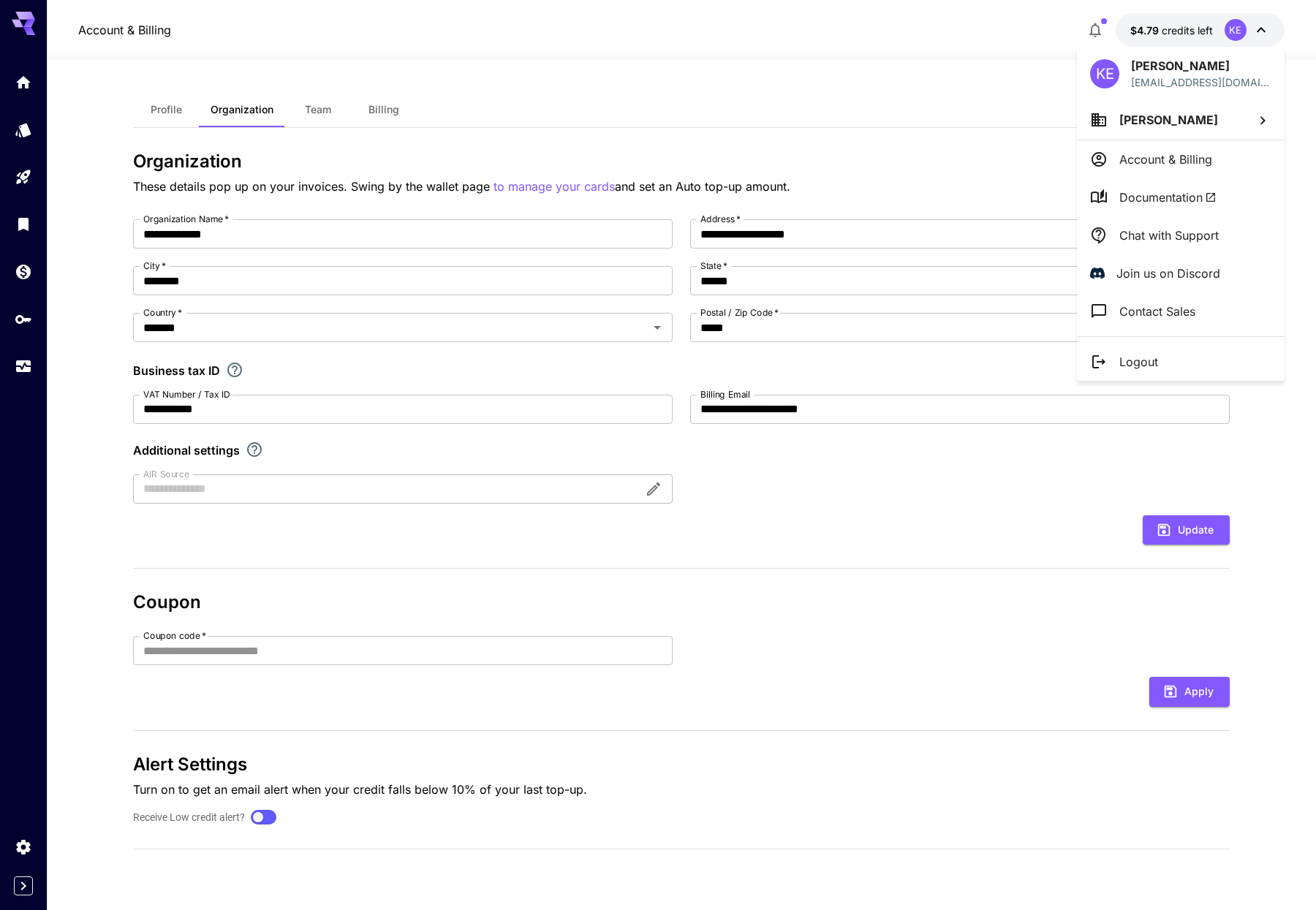
click at [1152, 156] on p "Account & Billing" at bounding box center [1165, 159] width 93 height 18
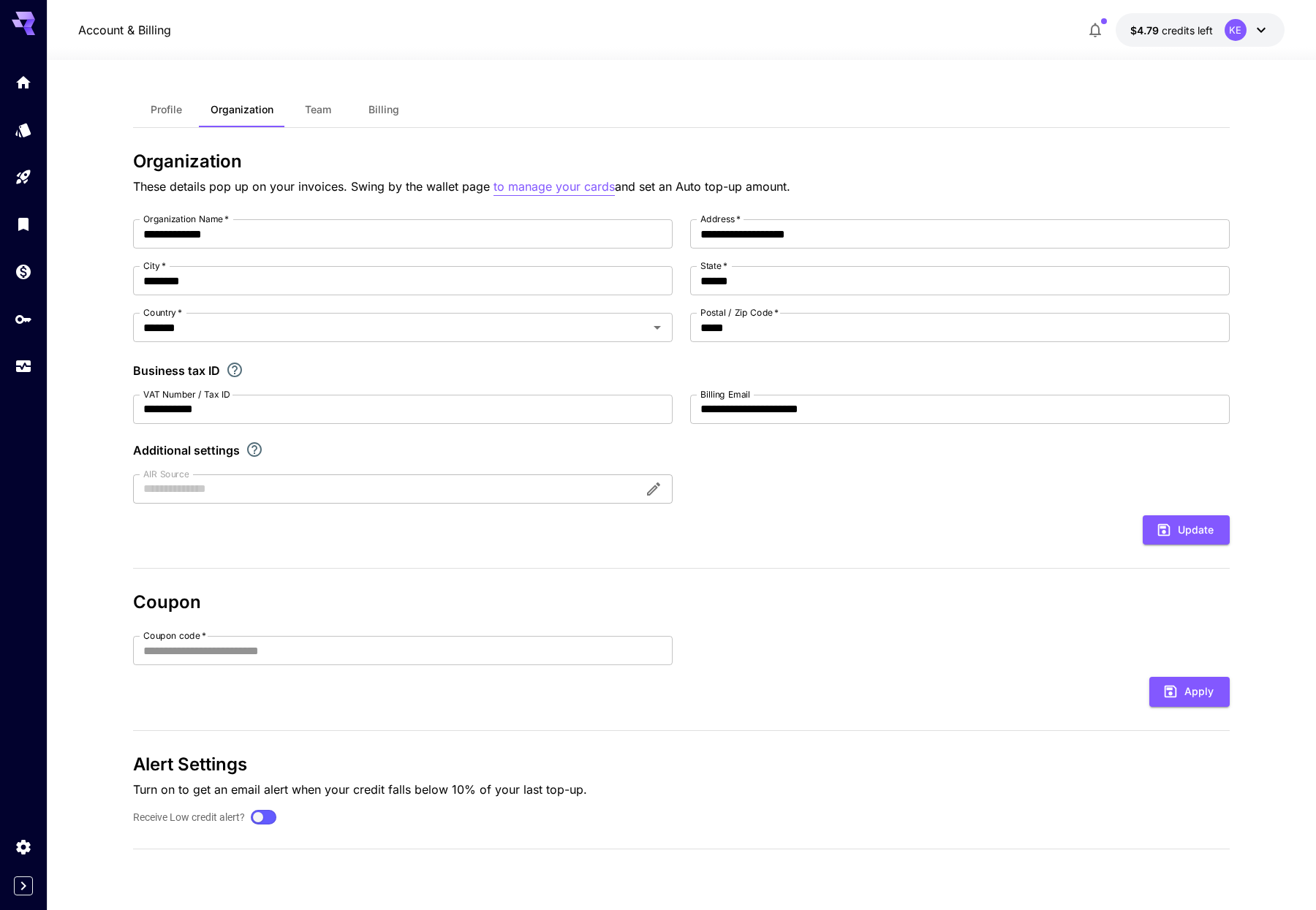
click at [525, 184] on p "to manage your cards" at bounding box center [554, 186] width 121 height 18
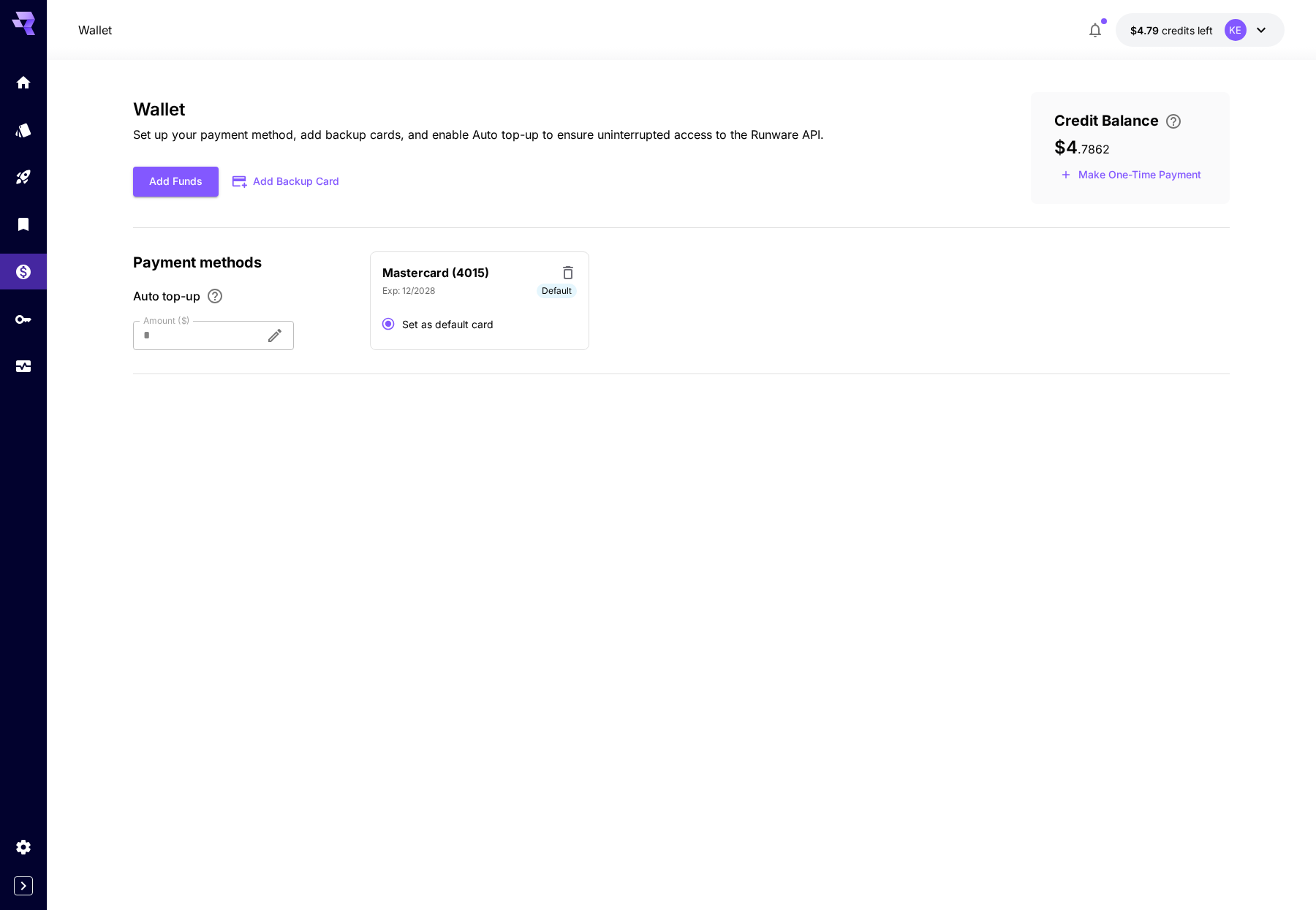
click at [188, 343] on div at bounding box center [193, 336] width 121 height 30
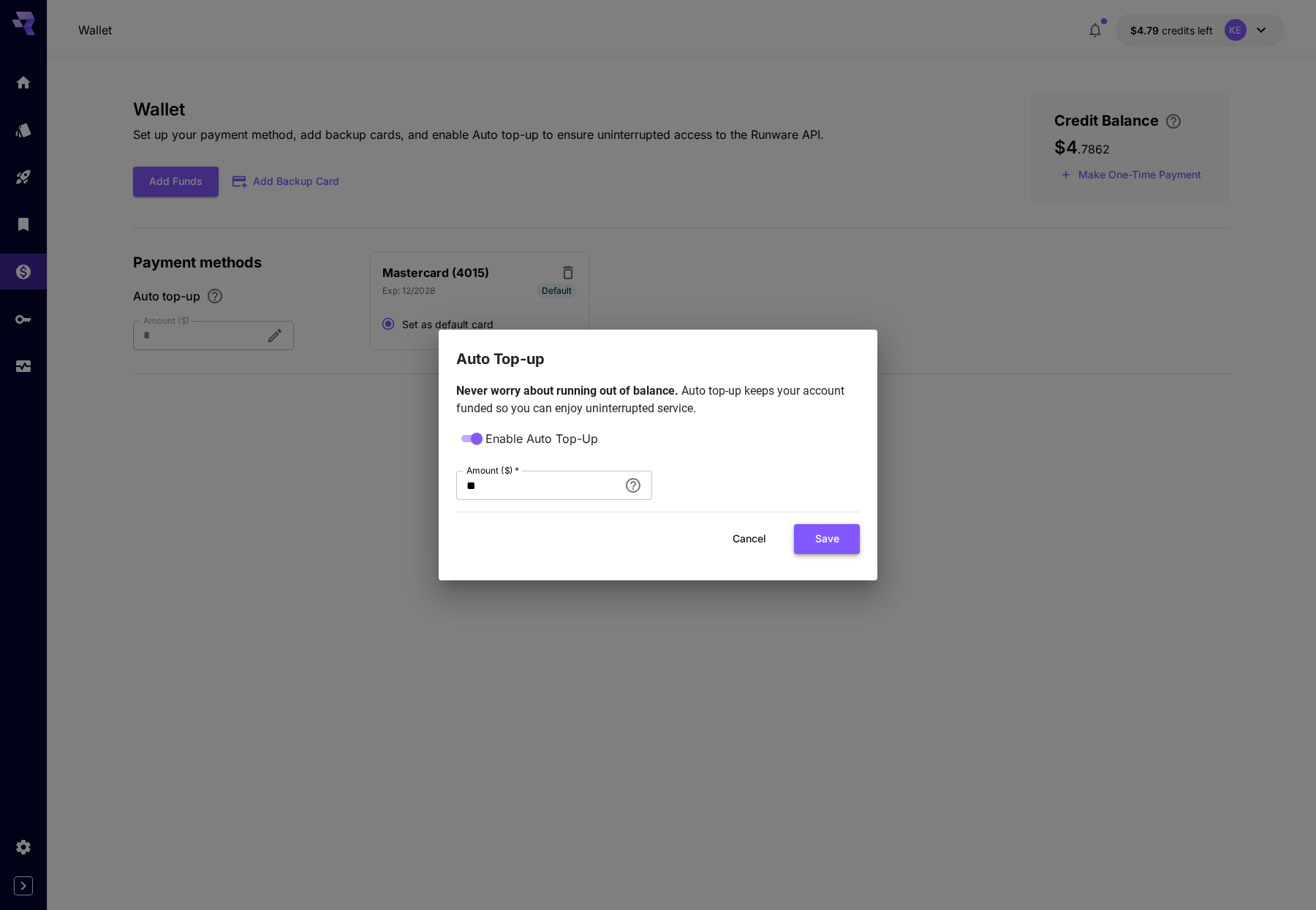
click at [829, 538] on button "Save" at bounding box center [827, 539] width 65 height 30
type input "**"
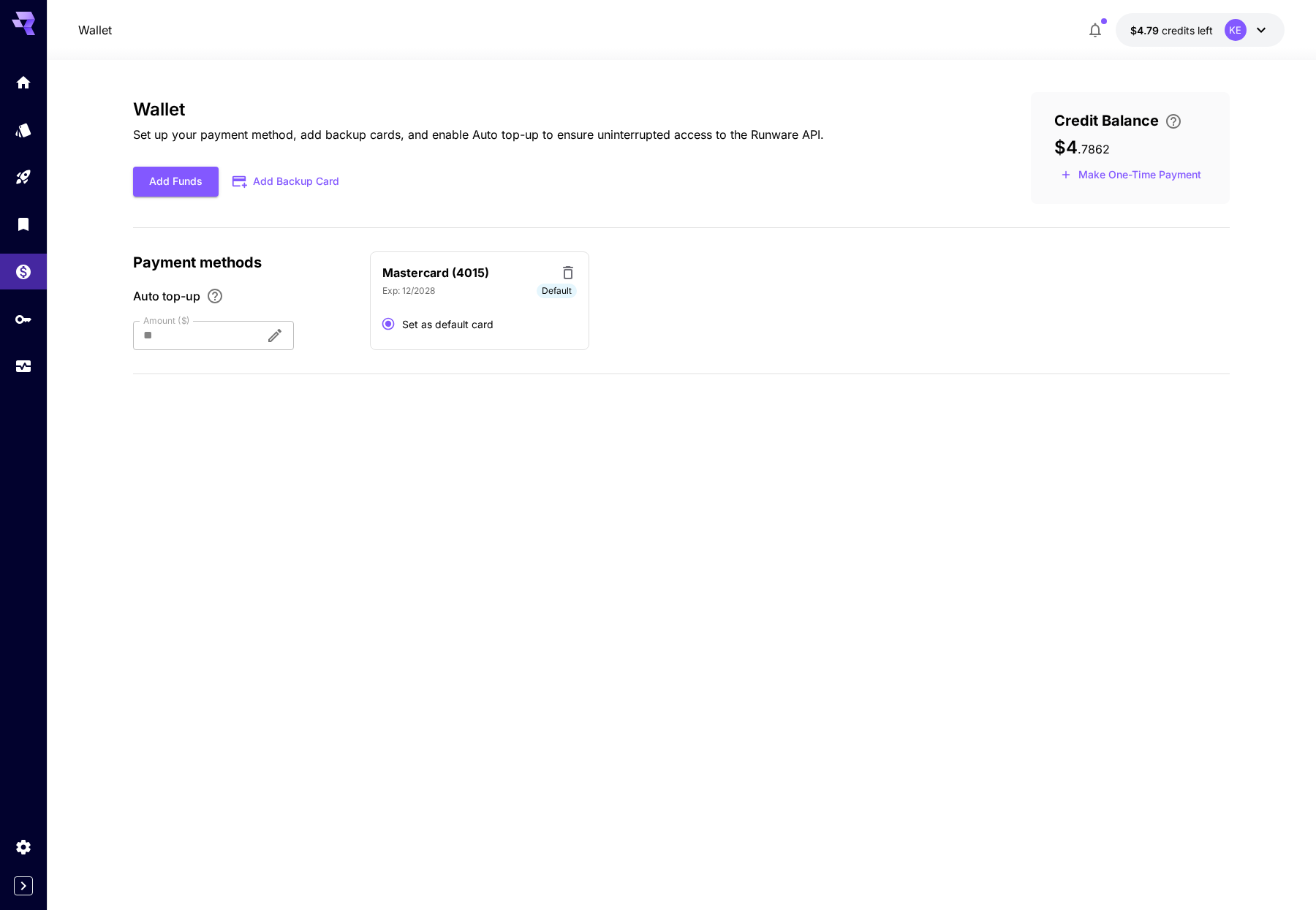
click at [1297, 22] on div "Wallet $4.79 credits left KE" at bounding box center [681, 30] width 1269 height 60
click at [1096, 174] on button "Make One-Time Payment" at bounding box center [1131, 174] width 153 height 23
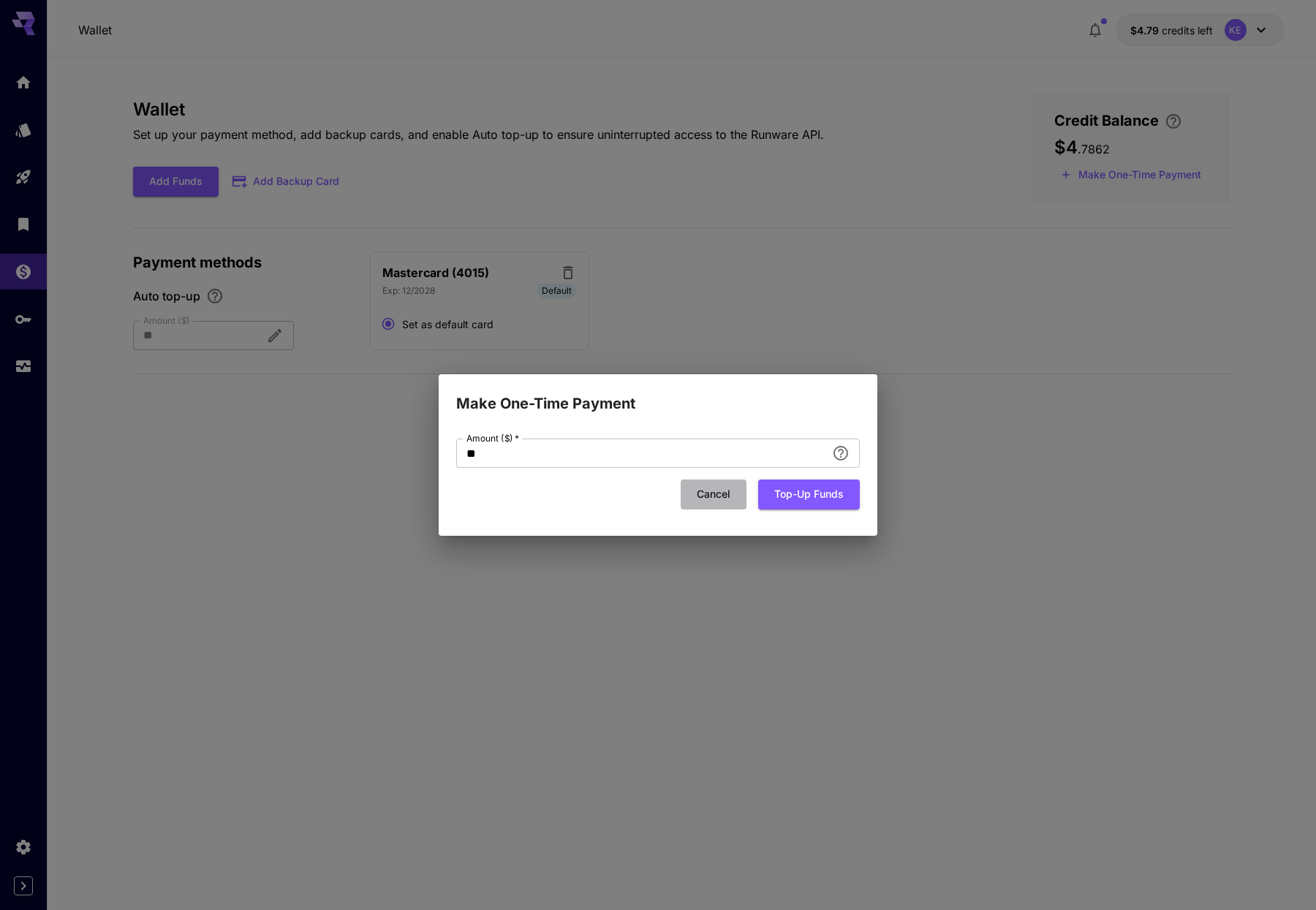
click at [702, 493] on button "Cancel" at bounding box center [713, 494] width 65 height 30
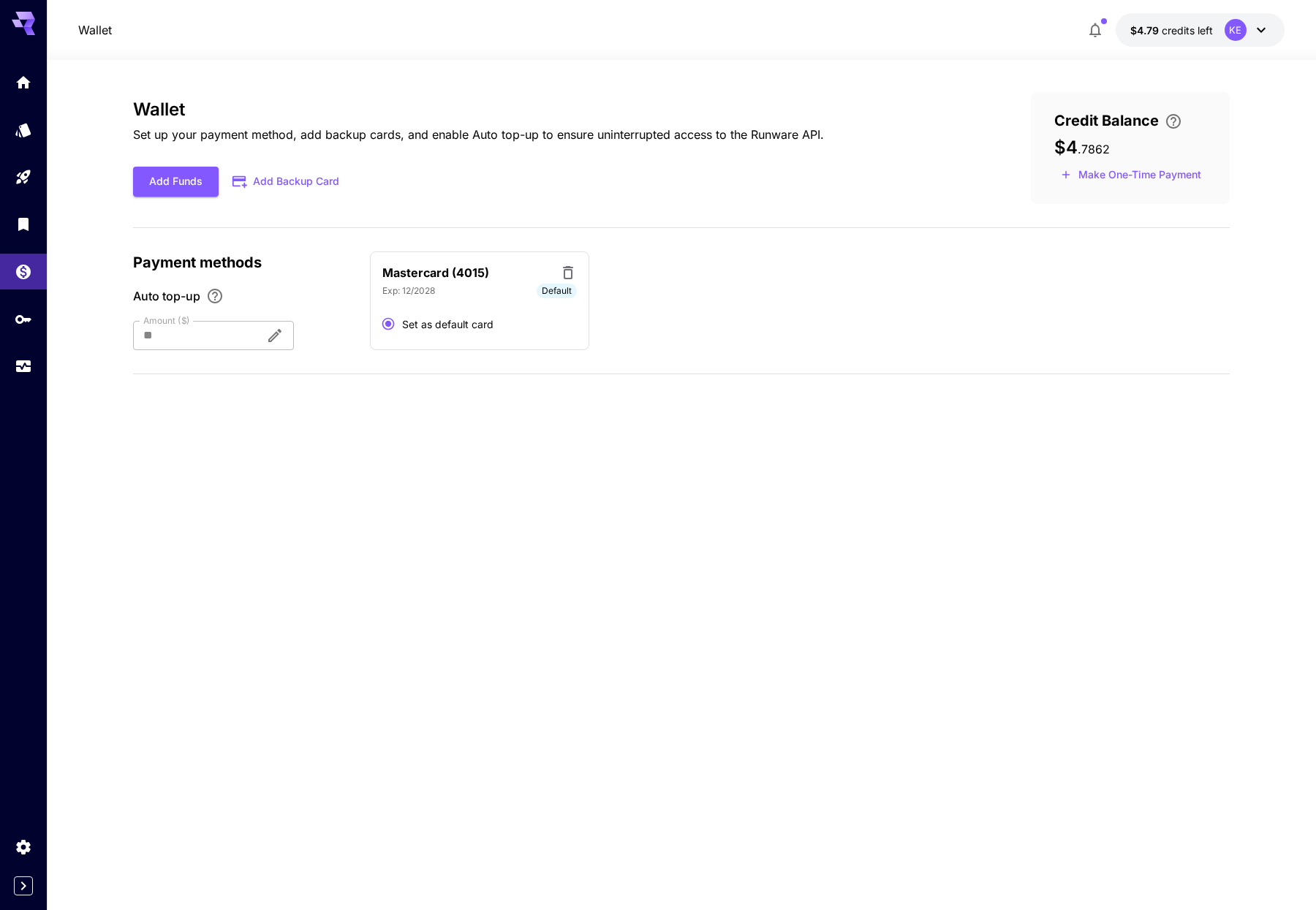
drag, startPoint x: 389, startPoint y: 484, endPoint x: 221, endPoint y: 399, distance: 188.3
click at [389, 484] on div "Wallet Set up your payment method, add backup cards, and enable Auto top-up to …" at bounding box center [681, 484] width 1096 height 785
click at [10, 50] on div at bounding box center [23, 213] width 47 height 356
click at [14, 73] on link at bounding box center [23, 83] width 47 height 36
